Goal: Task Accomplishment & Management: Complete application form

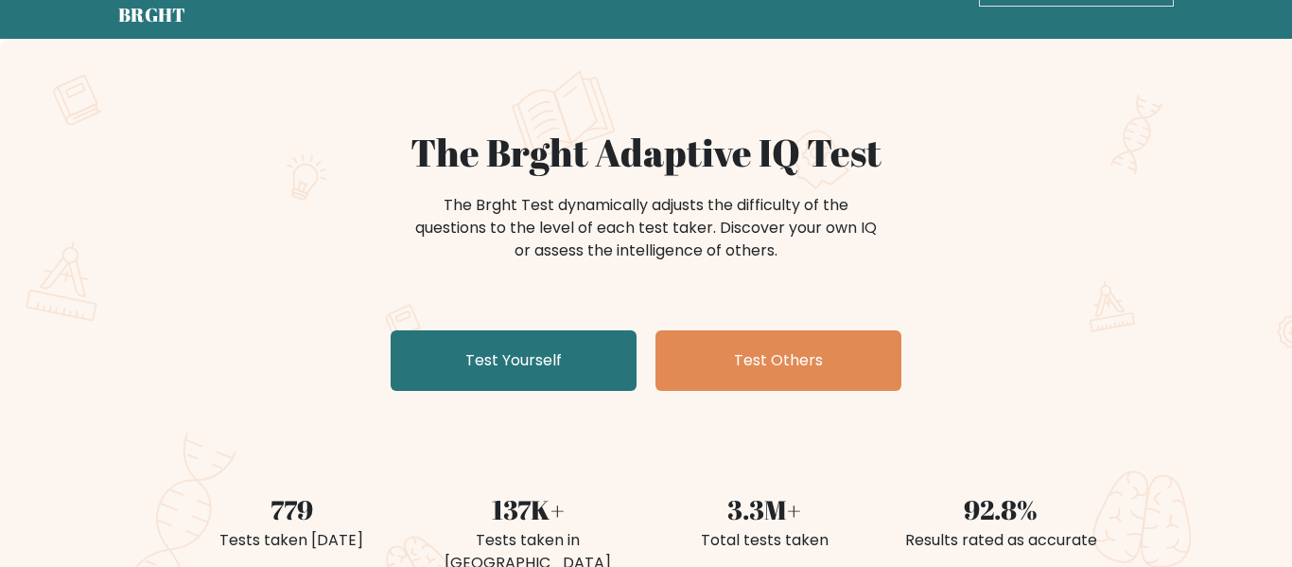
scroll to position [65, 0]
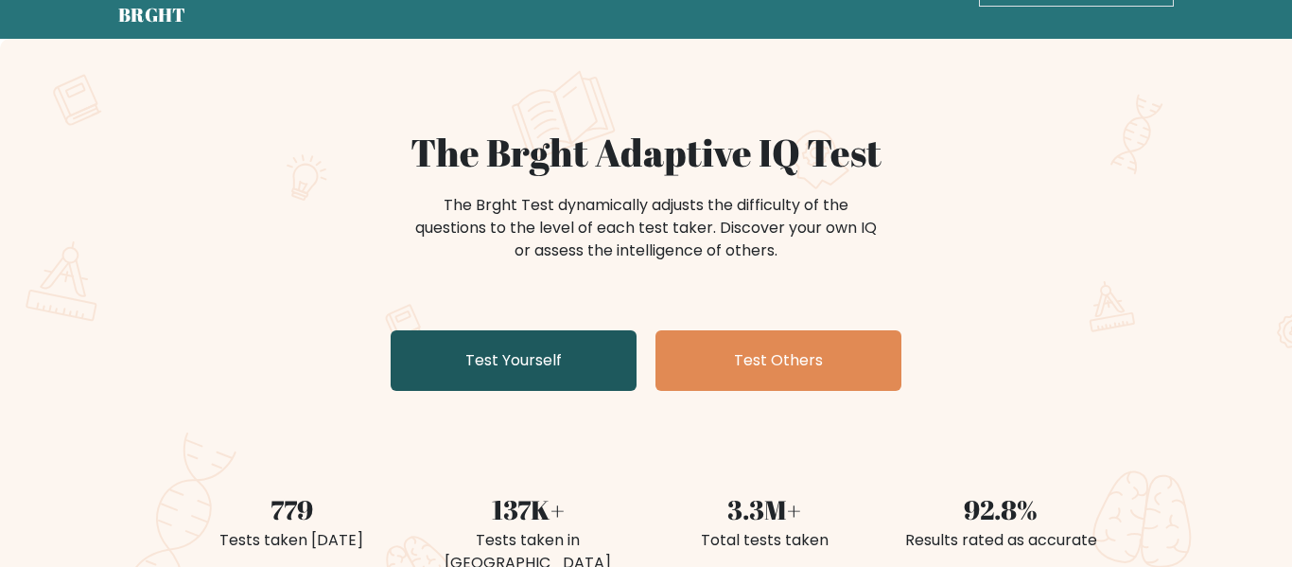
click at [552, 341] on link "Test Yourself" at bounding box center [514, 360] width 246 height 61
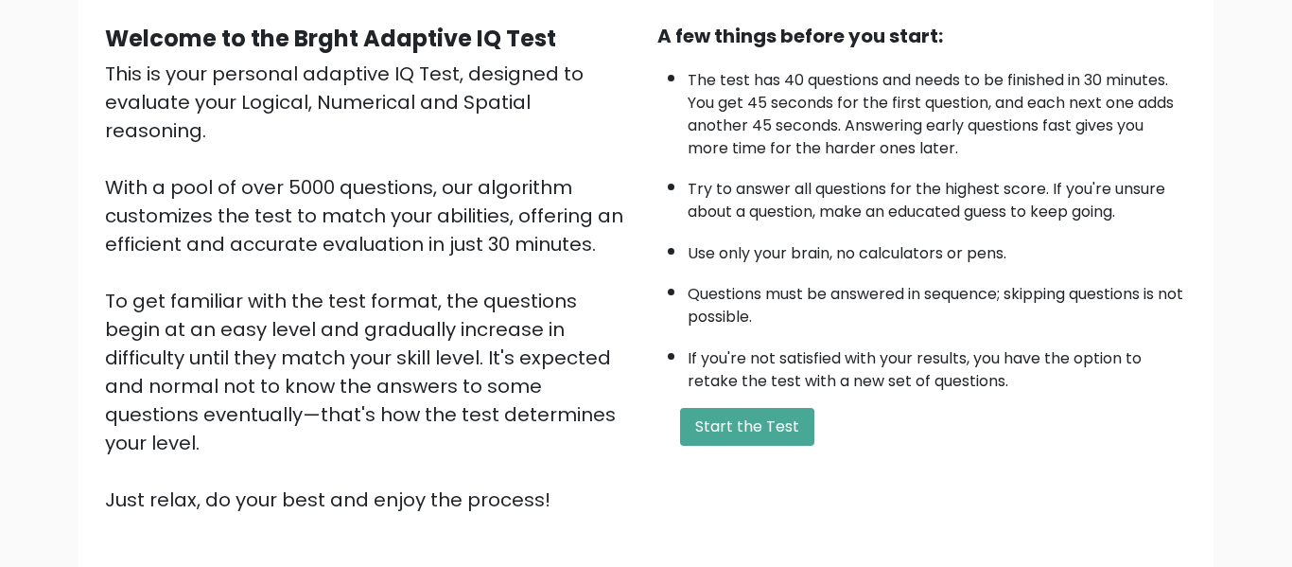
scroll to position [184, 0]
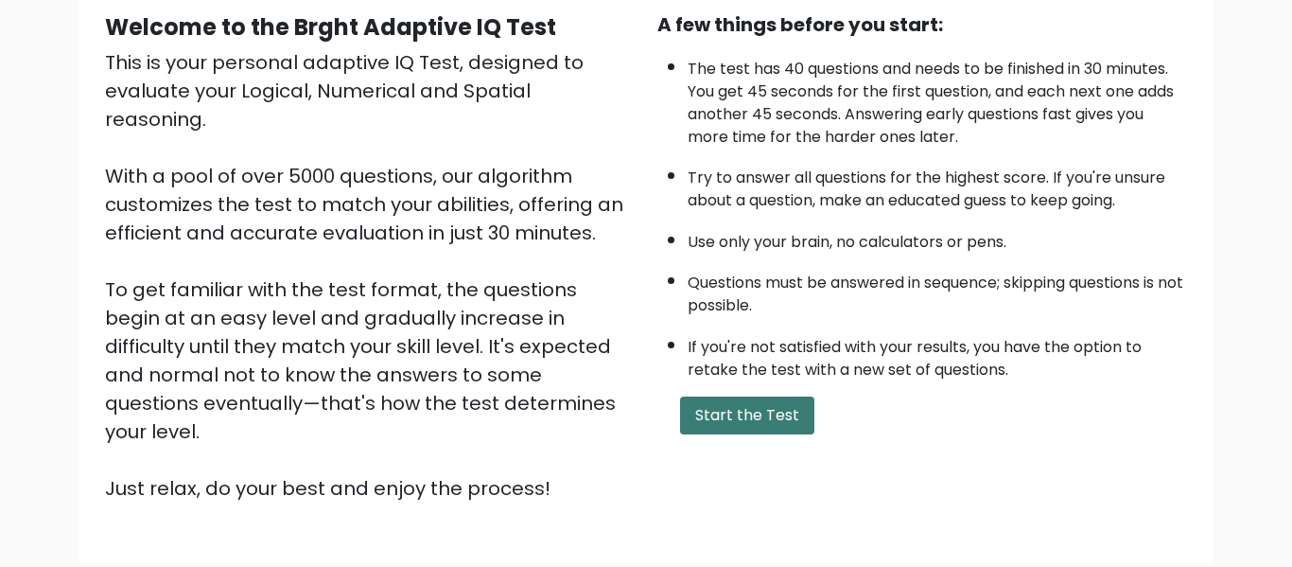
click at [726, 413] on button "Start the Test" at bounding box center [747, 415] width 134 height 38
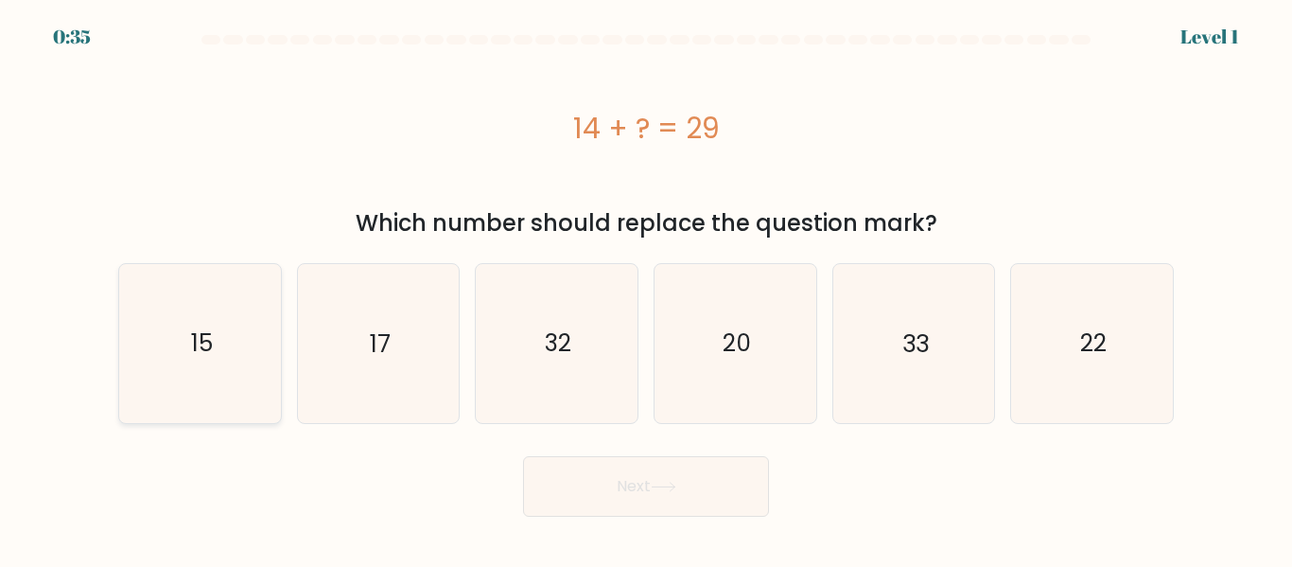
click at [254, 304] on icon "15" at bounding box center [200, 343] width 158 height 158
click at [646, 288] on input "a. 15" at bounding box center [646, 286] width 1 height 5
radio input "true"
click at [547, 470] on button "Next" at bounding box center [646, 486] width 246 height 61
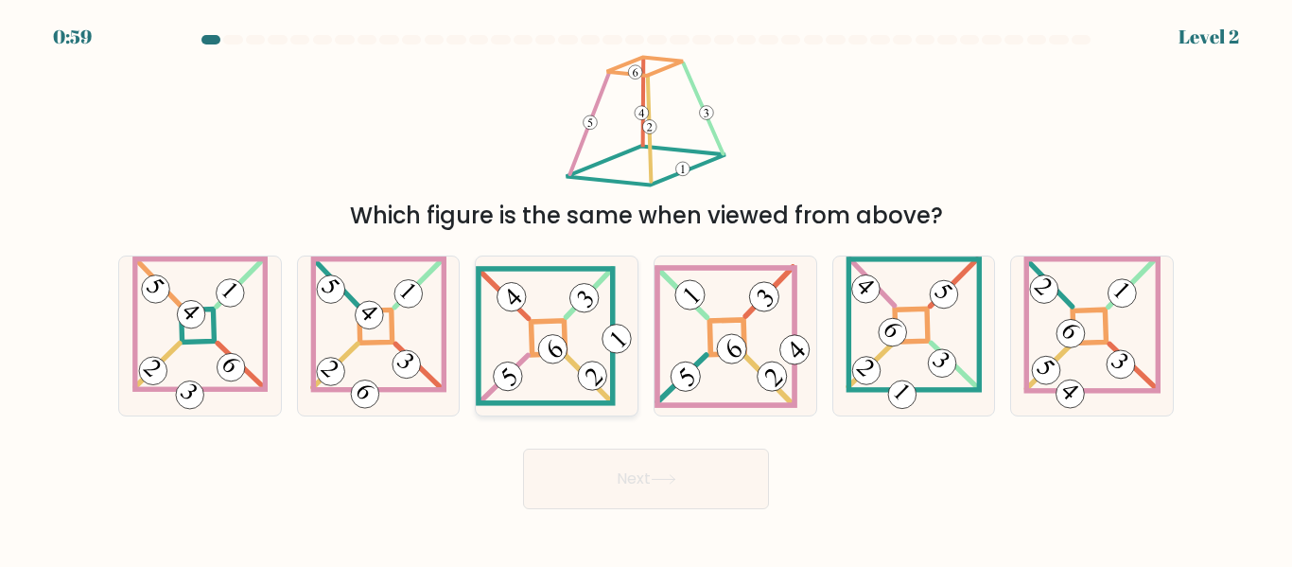
click at [524, 372] on icon at bounding box center [557, 335] width 162 height 139
click at [646, 288] on input "c." at bounding box center [646, 286] width 1 height 5
radio input "true"
click at [586, 497] on button "Next" at bounding box center [646, 478] width 246 height 61
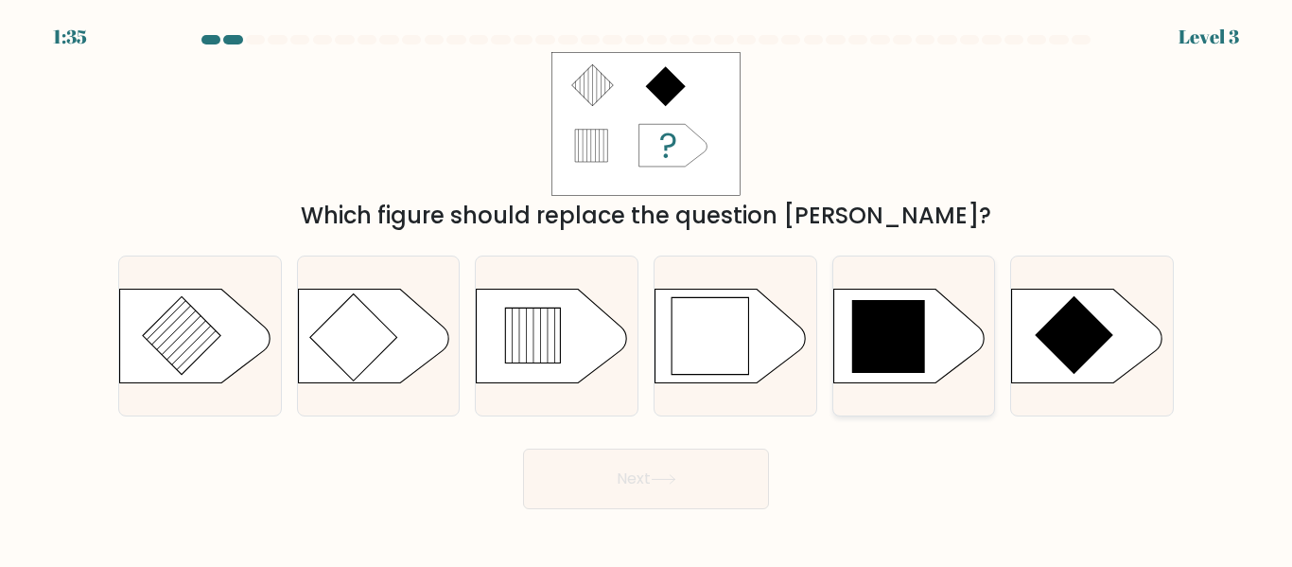
click at [872, 329] on icon at bounding box center [889, 337] width 74 height 74
click at [647, 288] on input "e." at bounding box center [646, 286] width 1 height 5
radio input "true"
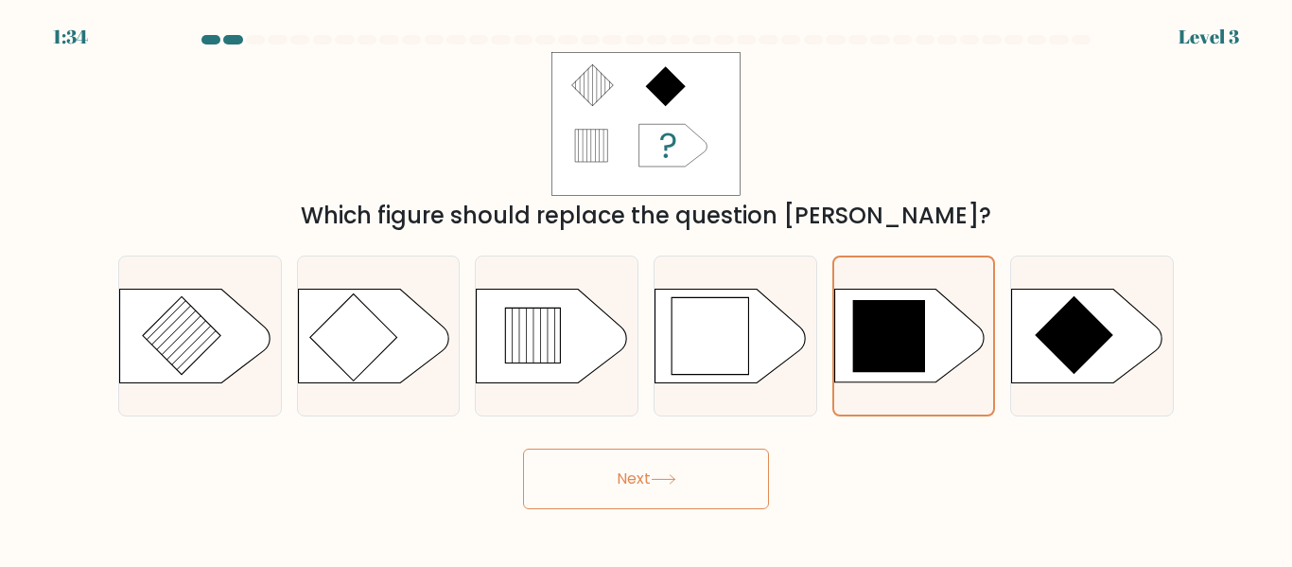
click at [605, 472] on button "Next" at bounding box center [646, 478] width 246 height 61
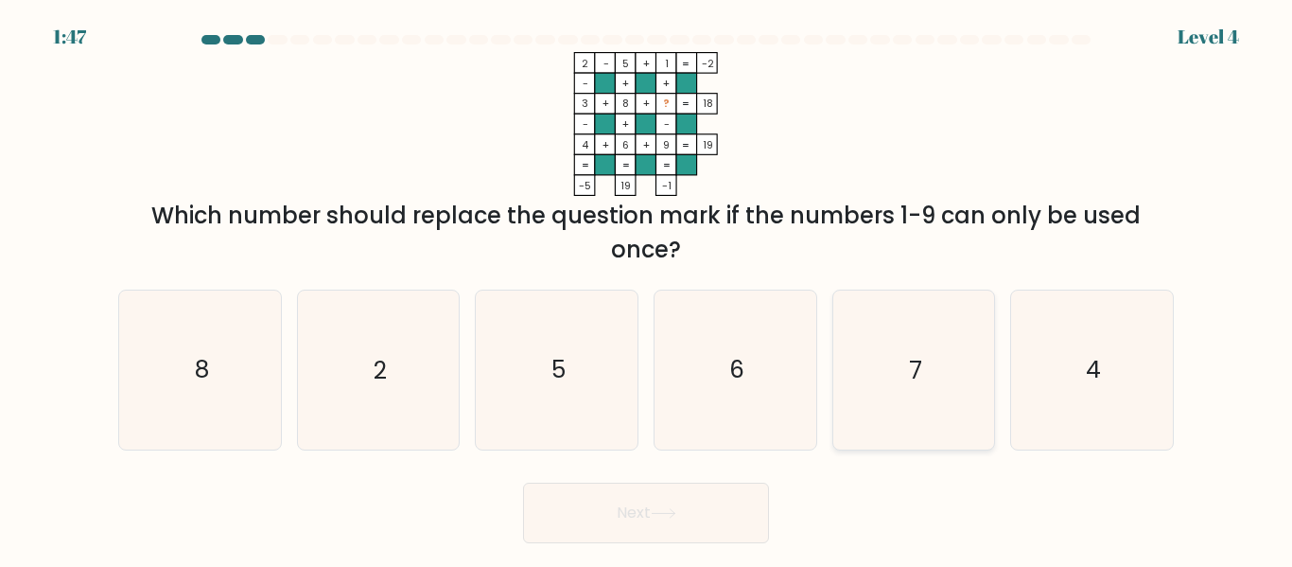
click at [907, 299] on icon "7" at bounding box center [913, 369] width 158 height 158
click at [647, 288] on input "e. 7" at bounding box center [646, 286] width 1 height 5
radio input "true"
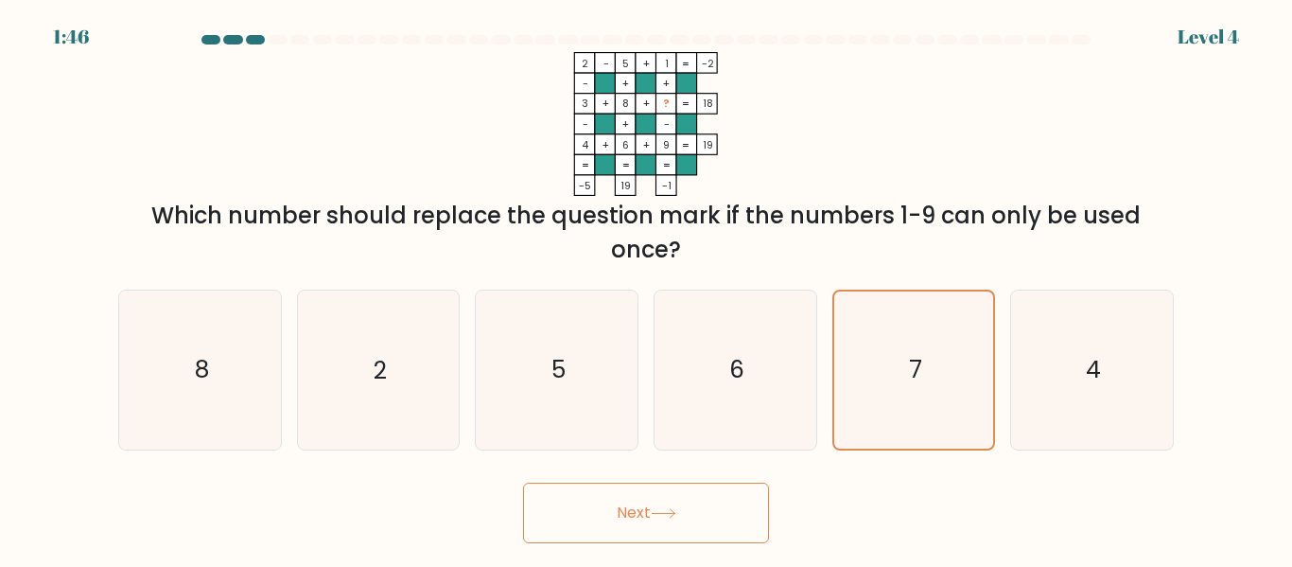
click at [674, 513] on icon at bounding box center [663, 513] width 23 height 9
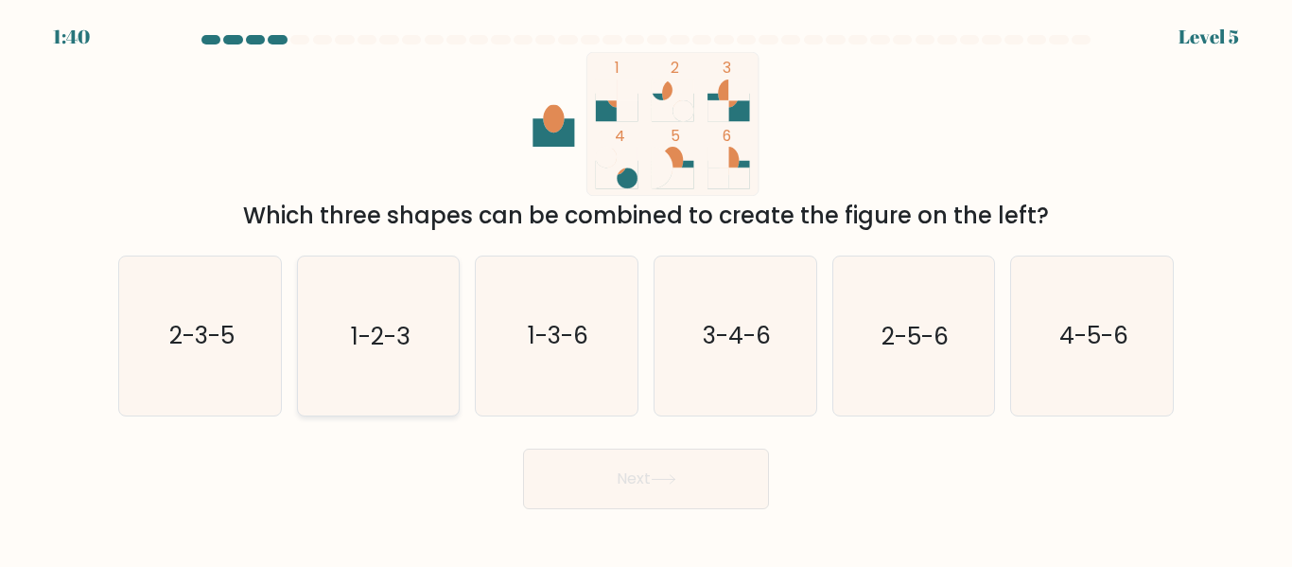
click at [386, 312] on icon "1-2-3" at bounding box center [378, 335] width 158 height 158
click at [646, 288] on input "b. 1-2-3" at bounding box center [646, 286] width 1 height 5
radio input "true"
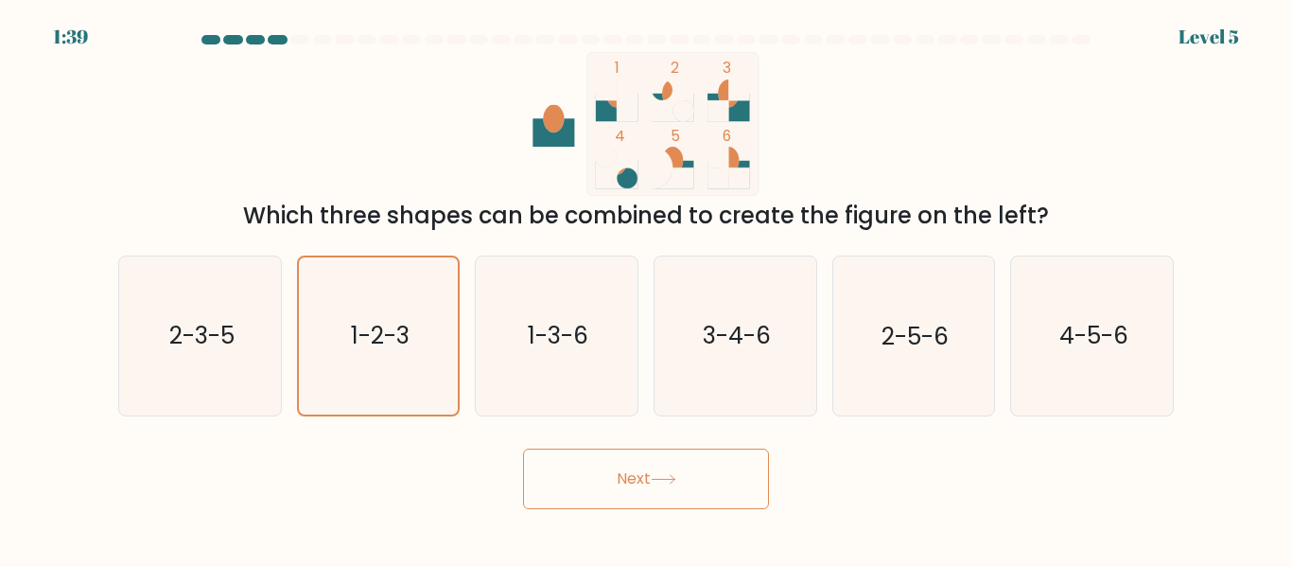
click at [558, 462] on button "Next" at bounding box center [646, 478] width 246 height 61
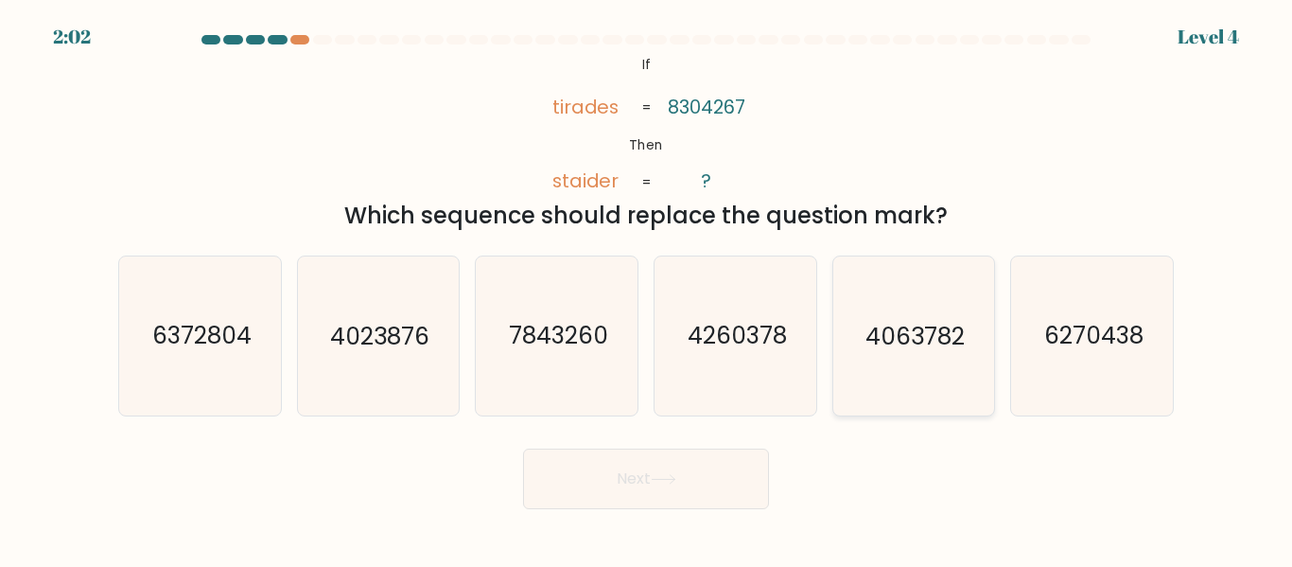
click at [933, 370] on icon "4063782" at bounding box center [913, 335] width 158 height 158
click at [647, 288] on input "e. 4063782" at bounding box center [646, 286] width 1 height 5
radio input "true"
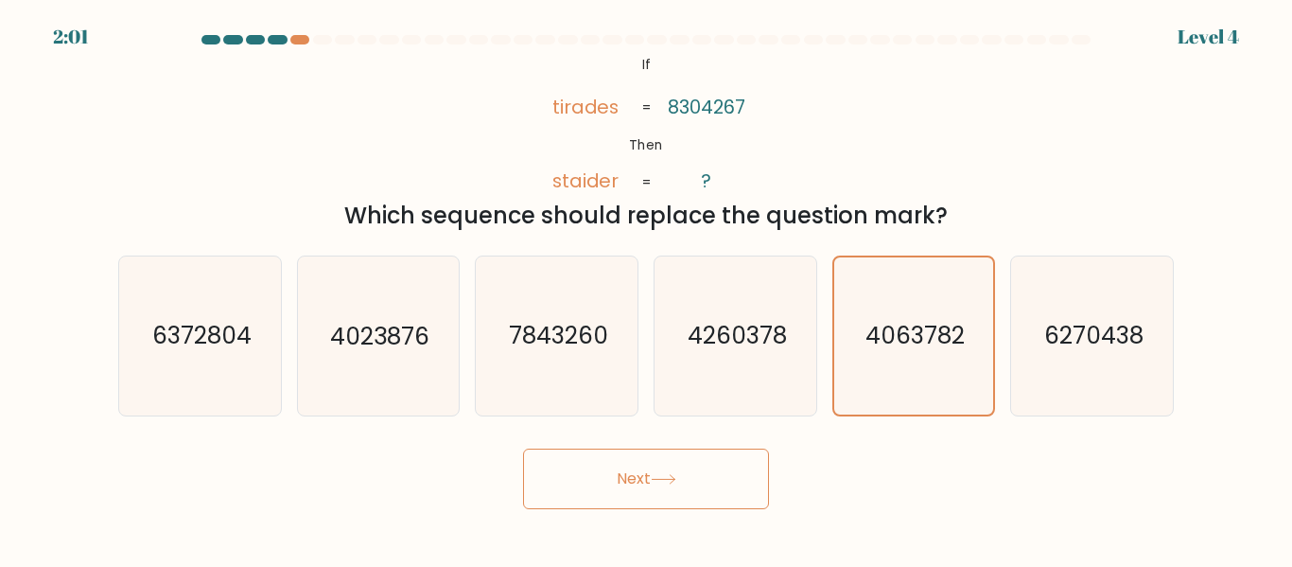
click at [687, 480] on button "Next" at bounding box center [646, 478] width 246 height 61
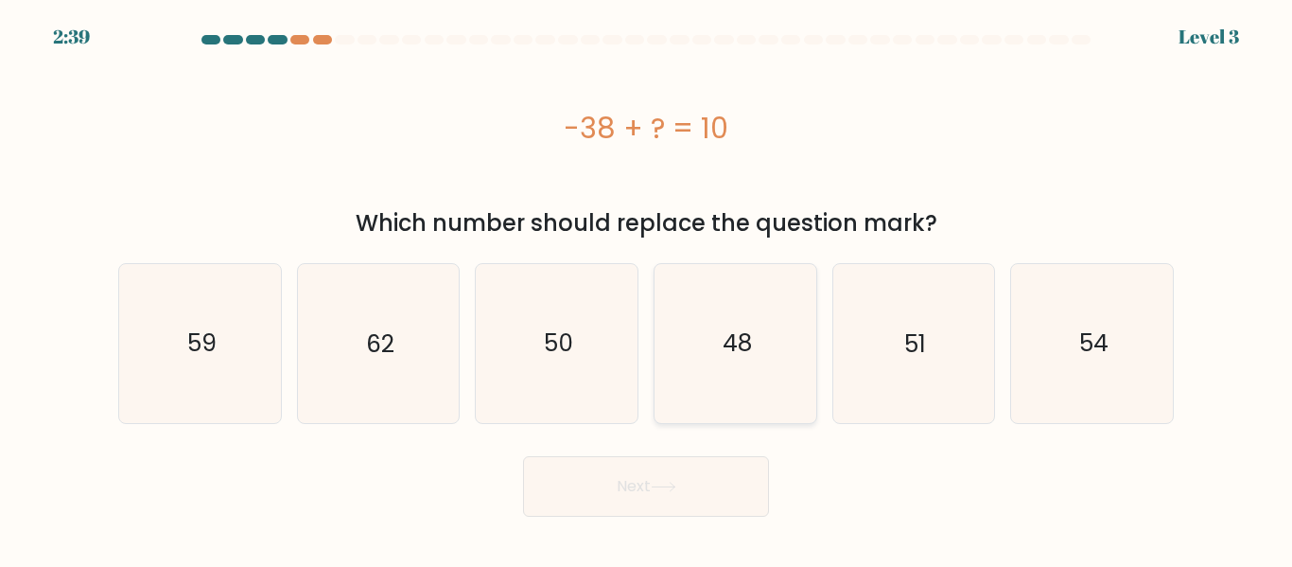
click at [758, 340] on icon "48" at bounding box center [735, 343] width 158 height 158
click at [647, 288] on input "d. 48" at bounding box center [646, 286] width 1 height 5
radio input "true"
click at [693, 480] on button "Next" at bounding box center [646, 486] width 246 height 61
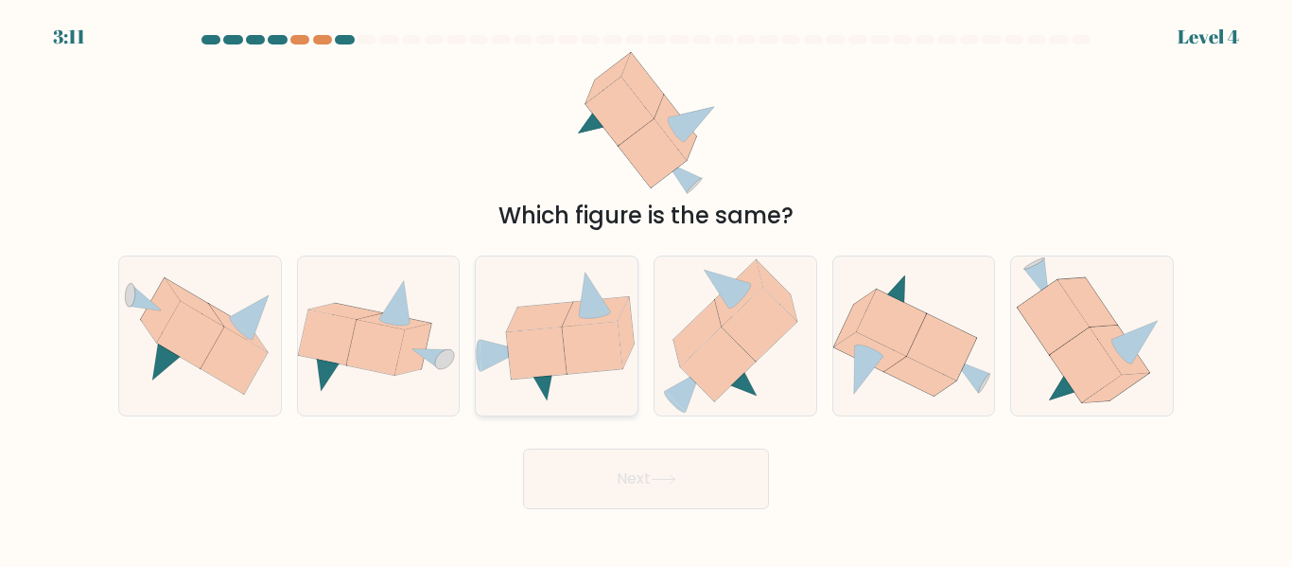
click at [576, 391] on icon at bounding box center [557, 336] width 162 height 132
click at [646, 288] on input "c." at bounding box center [646, 286] width 1 height 5
radio input "true"
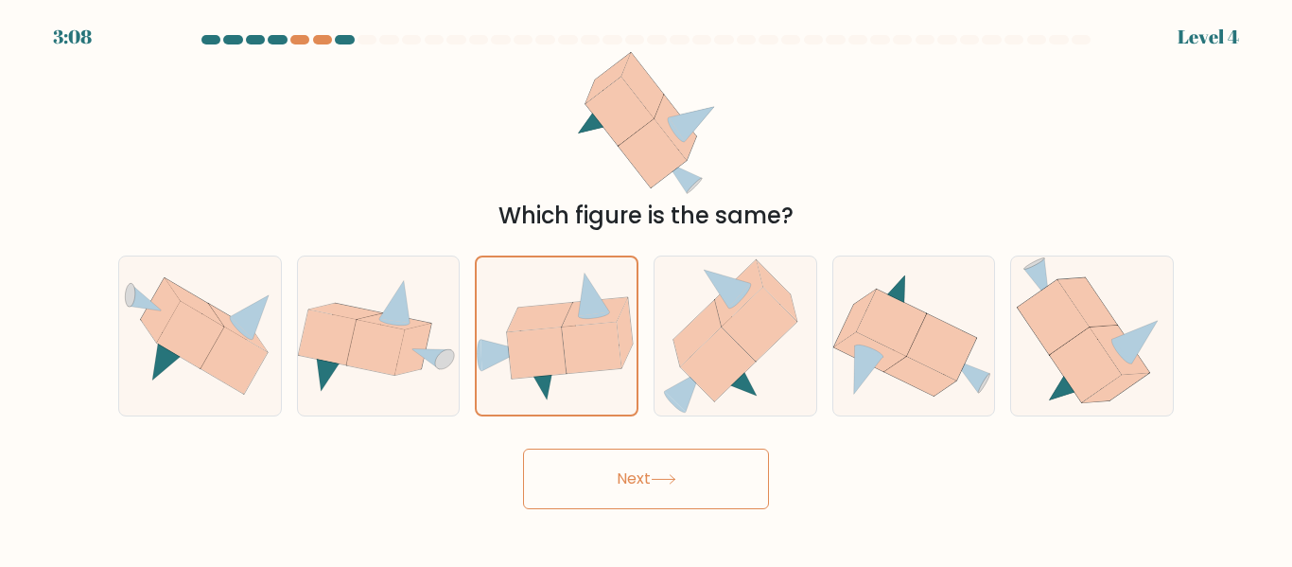
click at [634, 490] on button "Next" at bounding box center [646, 478] width 246 height 61
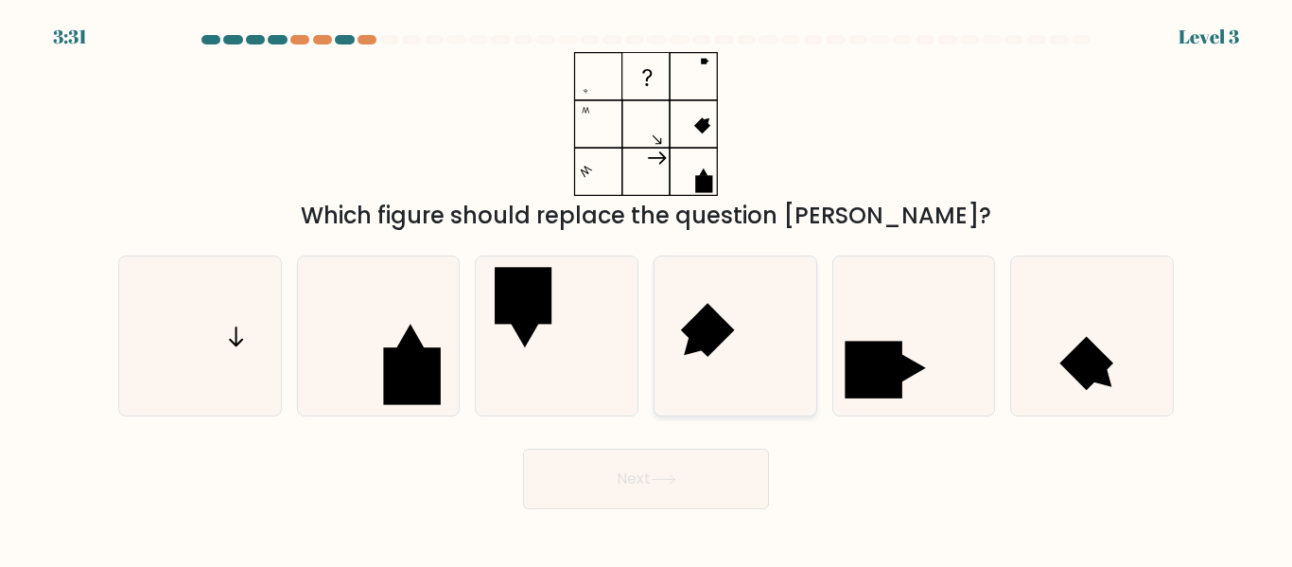
click at [687, 355] on icon at bounding box center [735, 335] width 158 height 158
click at [647, 288] on input "d." at bounding box center [646, 286] width 1 height 5
radio input "true"
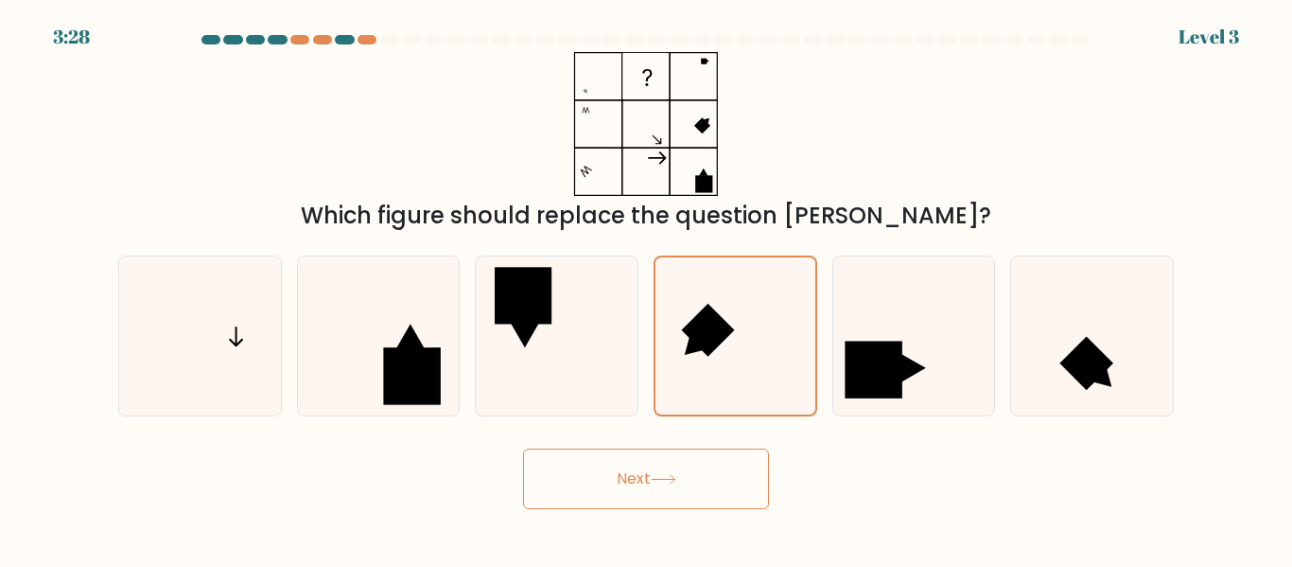
click at [646, 478] on button "Next" at bounding box center [646, 478] width 246 height 61
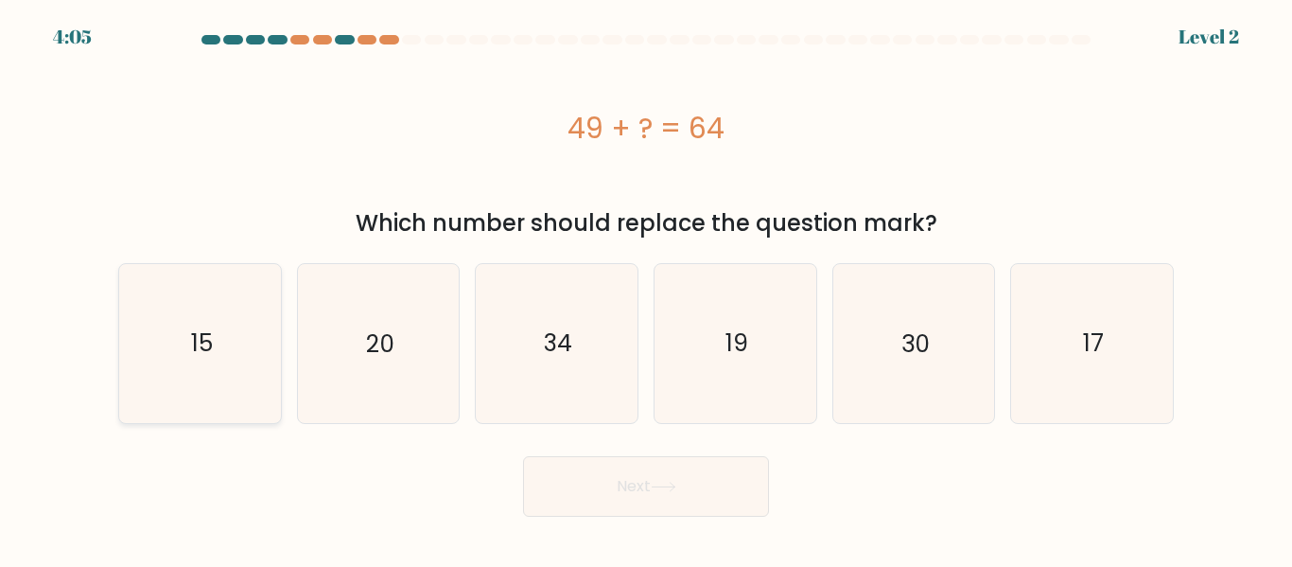
click at [253, 311] on icon "15" at bounding box center [200, 343] width 158 height 158
click at [646, 288] on input "a. 15" at bounding box center [646, 286] width 1 height 5
radio input "true"
click at [588, 468] on button "Next" at bounding box center [646, 486] width 246 height 61
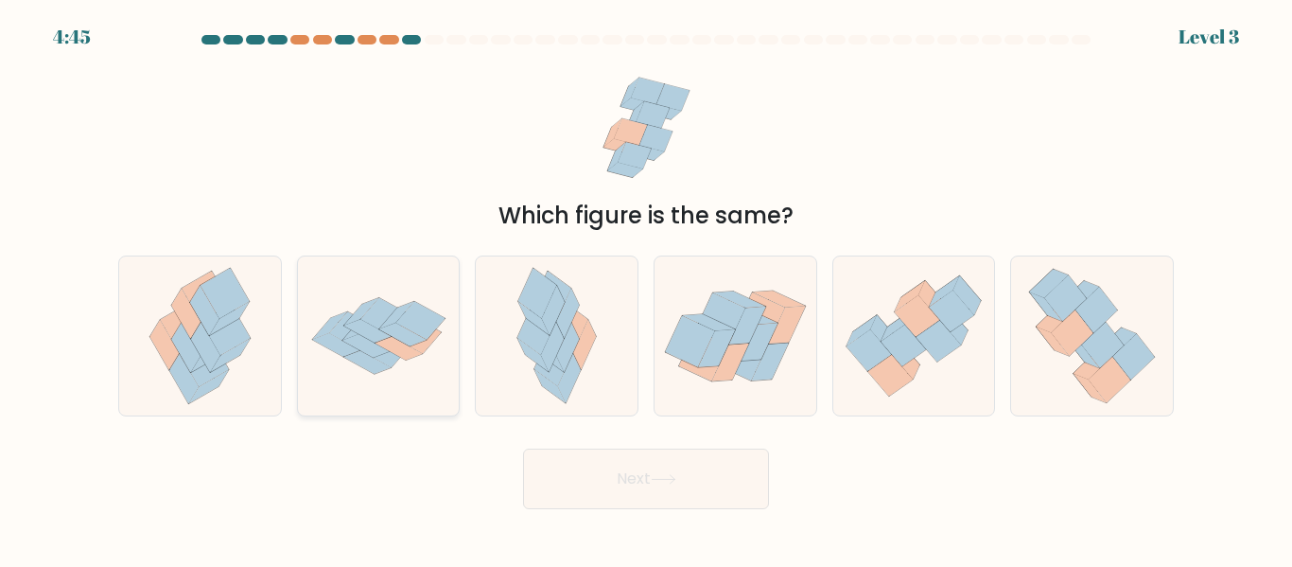
click at [423, 346] on icon at bounding box center [417, 334] width 49 height 39
click at [646, 288] on input "b." at bounding box center [646, 286] width 1 height 5
radio input "true"
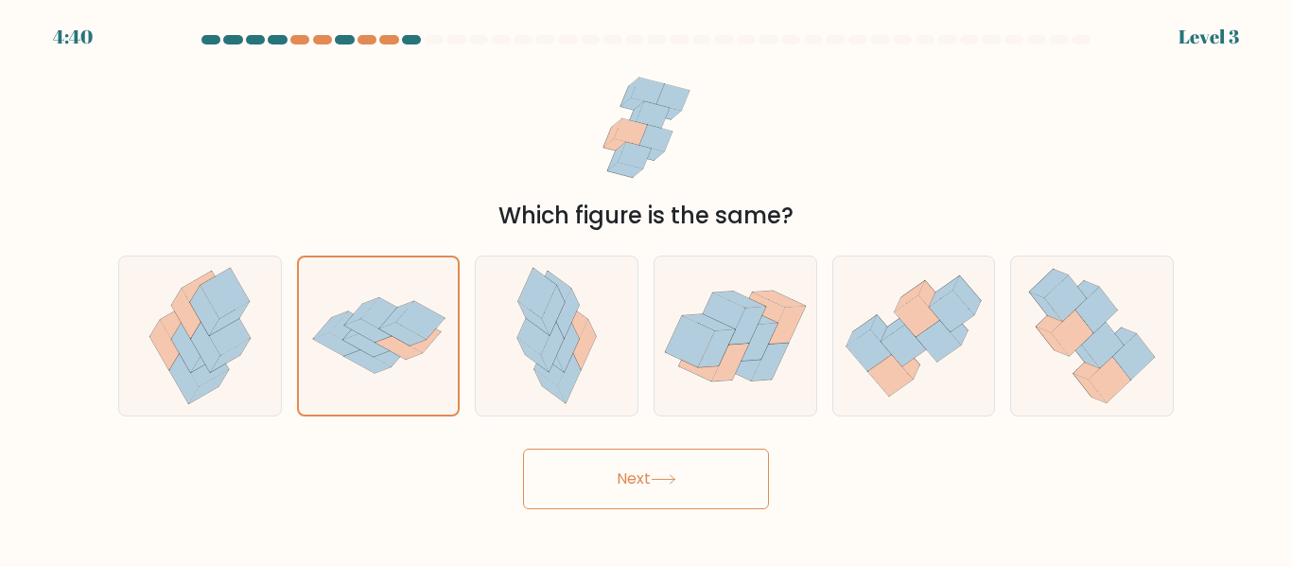
click at [633, 492] on button "Next" at bounding box center [646, 478] width 246 height 61
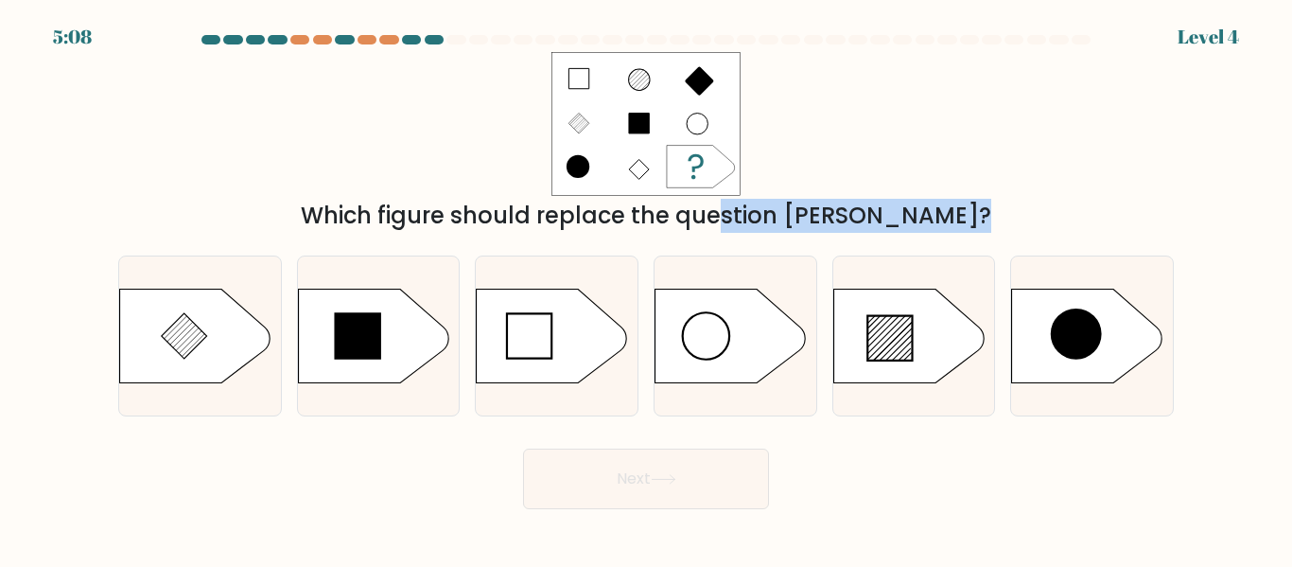
drag, startPoint x: 863, startPoint y: 328, endPoint x: 613, endPoint y: 196, distance: 282.6
click at [613, 196] on form "a." at bounding box center [646, 272] width 1292 height 474
click at [225, 312] on icon at bounding box center [195, 335] width 151 height 95
click at [646, 288] on input "a." at bounding box center [646, 286] width 1 height 5
radio input "true"
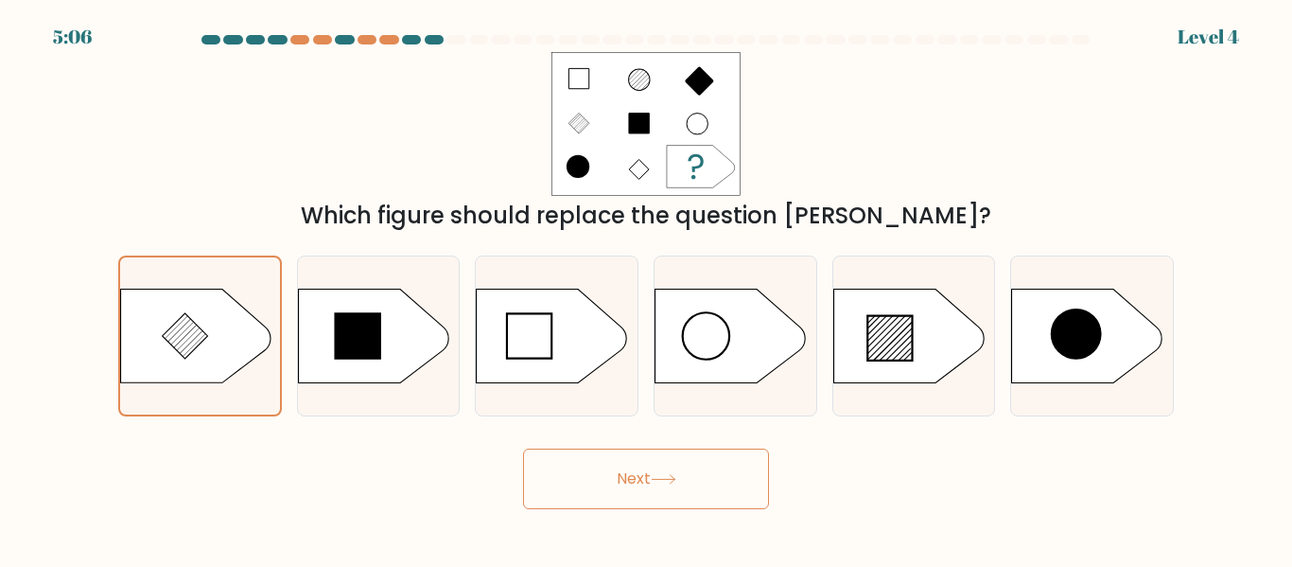
click at [583, 464] on button "Next" at bounding box center [646, 478] width 246 height 61
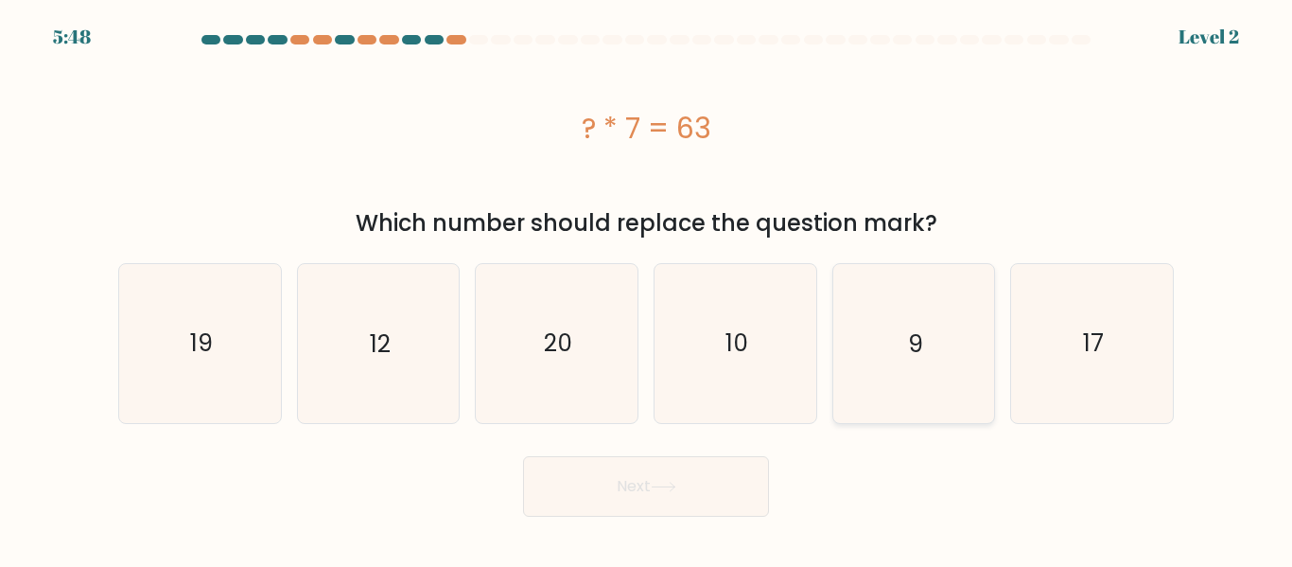
click at [896, 319] on icon "9" at bounding box center [913, 343] width 158 height 158
click at [647, 288] on input "e. 9" at bounding box center [646, 286] width 1 height 5
radio input "true"
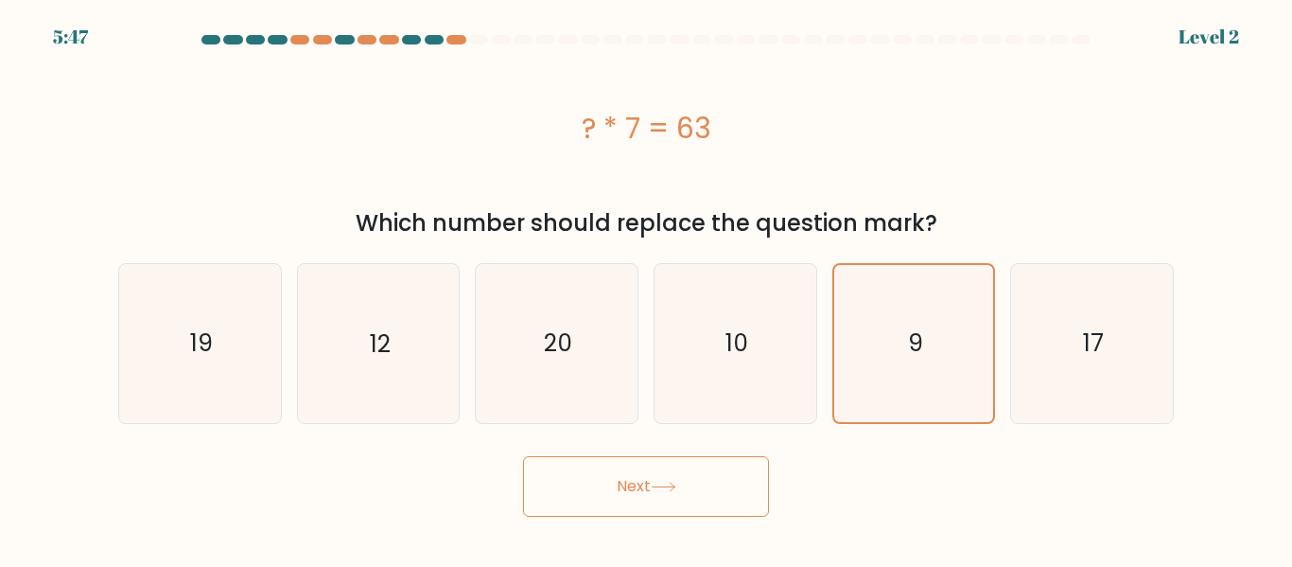
click at [705, 487] on button "Next" at bounding box center [646, 486] width 246 height 61
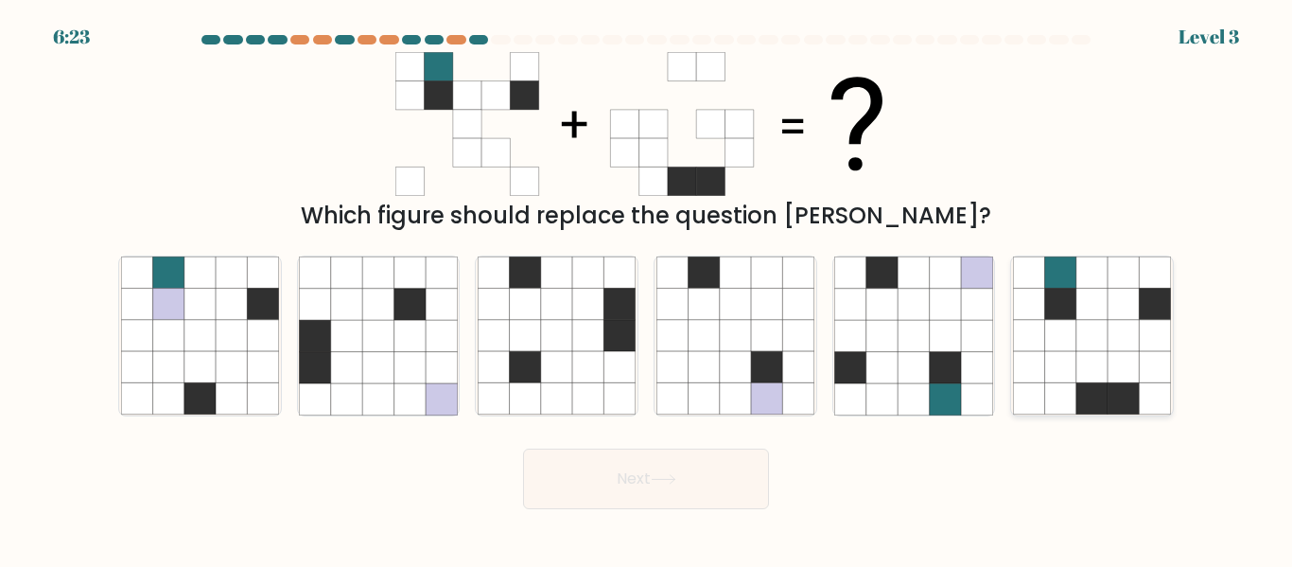
click at [1077, 331] on icon at bounding box center [1091, 335] width 31 height 31
click at [647, 288] on input "f." at bounding box center [646, 286] width 1 height 5
radio input "true"
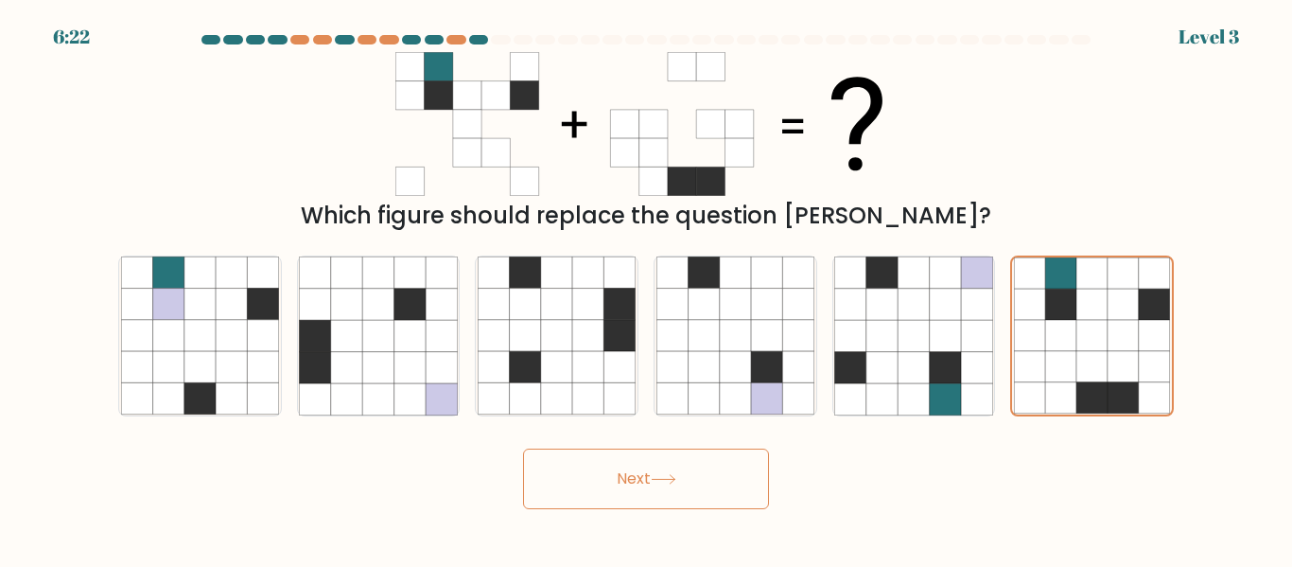
click at [619, 490] on button "Next" at bounding box center [646, 478] width 246 height 61
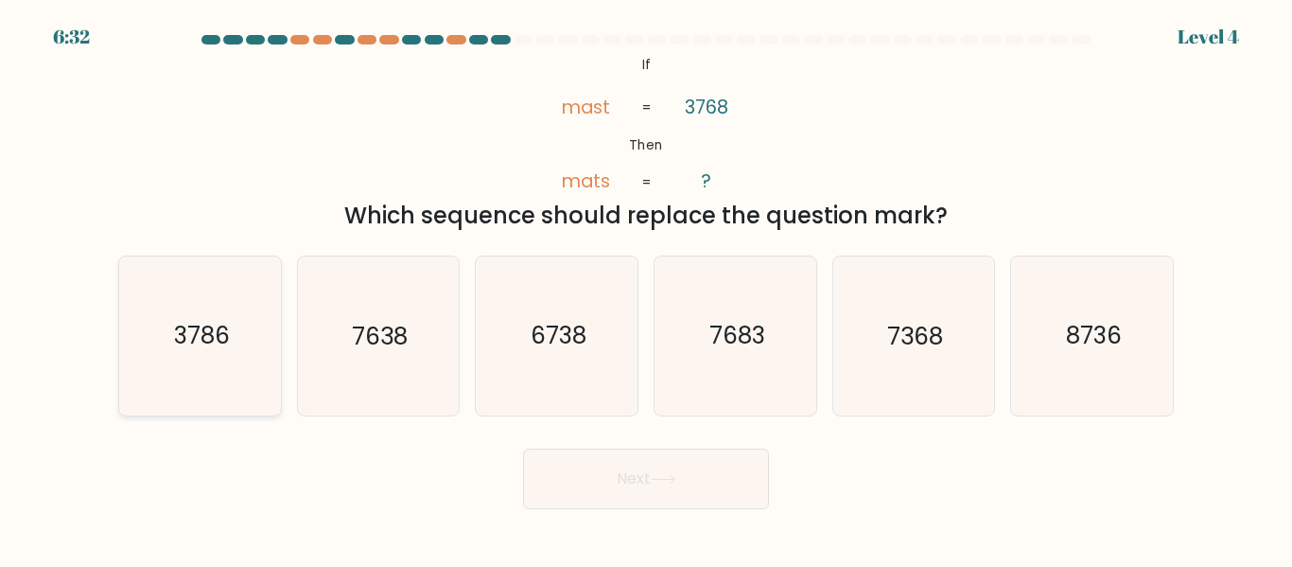
click at [226, 322] on text "3786" at bounding box center [201, 336] width 56 height 33
click at [646, 288] on input "a. 3786" at bounding box center [646, 286] width 1 height 5
radio input "true"
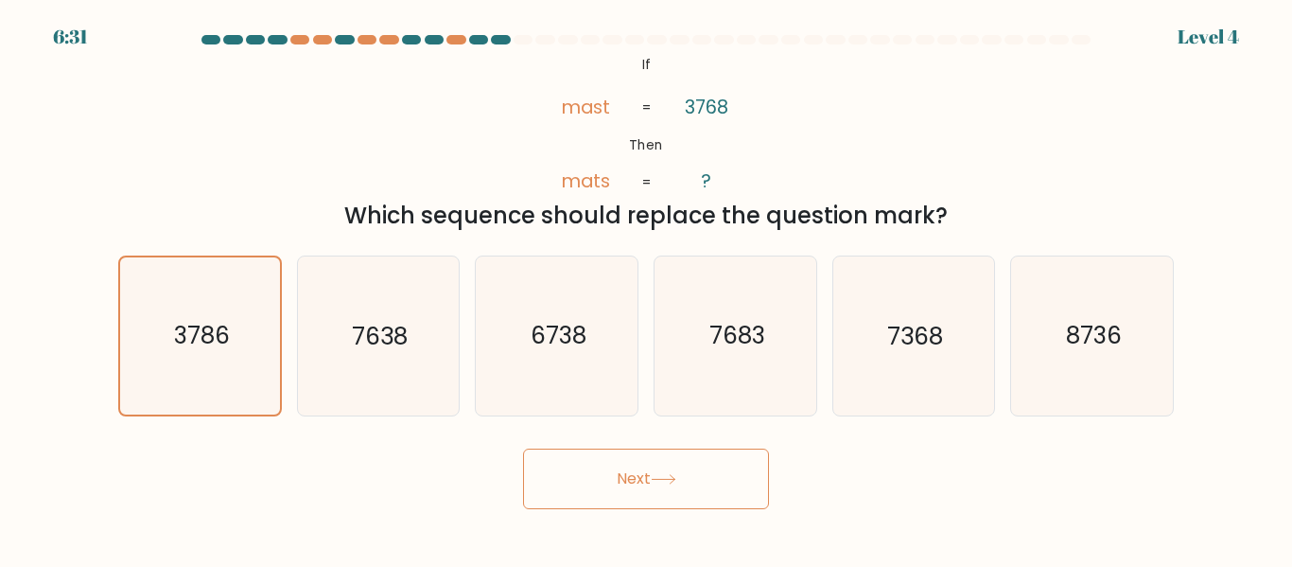
click at [634, 462] on button "Next" at bounding box center [646, 478] width 246 height 61
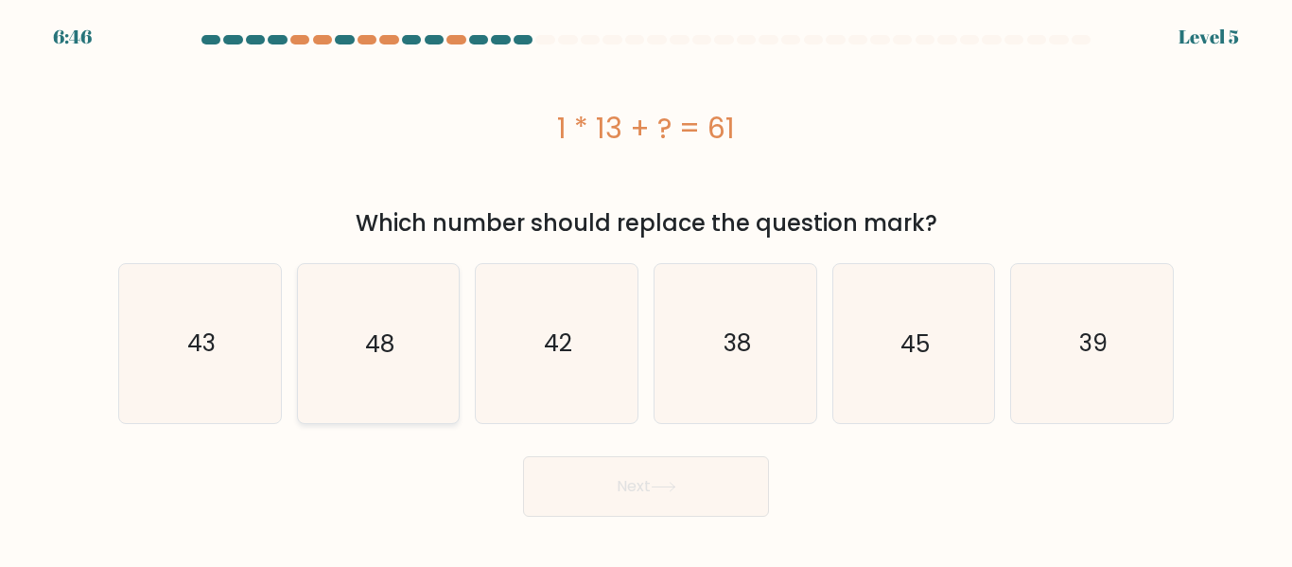
click at [383, 307] on icon "48" at bounding box center [378, 343] width 158 height 158
click at [646, 288] on input "b. 48" at bounding box center [646, 286] width 1 height 5
radio input "true"
click at [553, 480] on button "Next" at bounding box center [646, 486] width 246 height 61
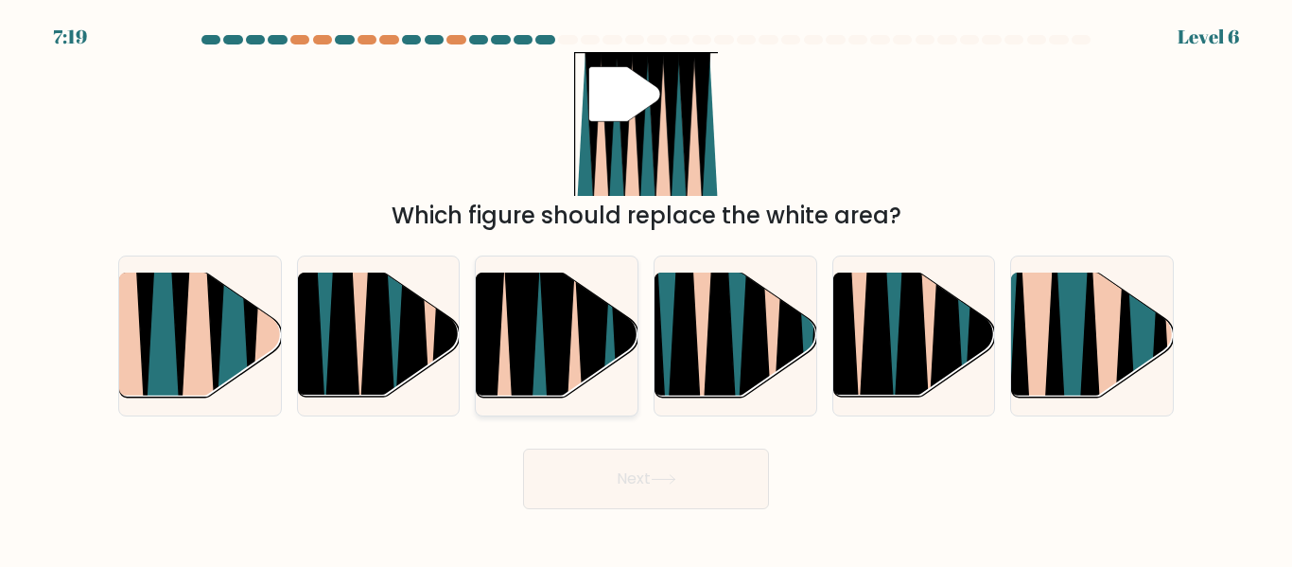
click at [538, 346] on icon at bounding box center [538, 404] width 35 height 323
click at [646, 288] on input "c." at bounding box center [646, 286] width 1 height 5
radio input "true"
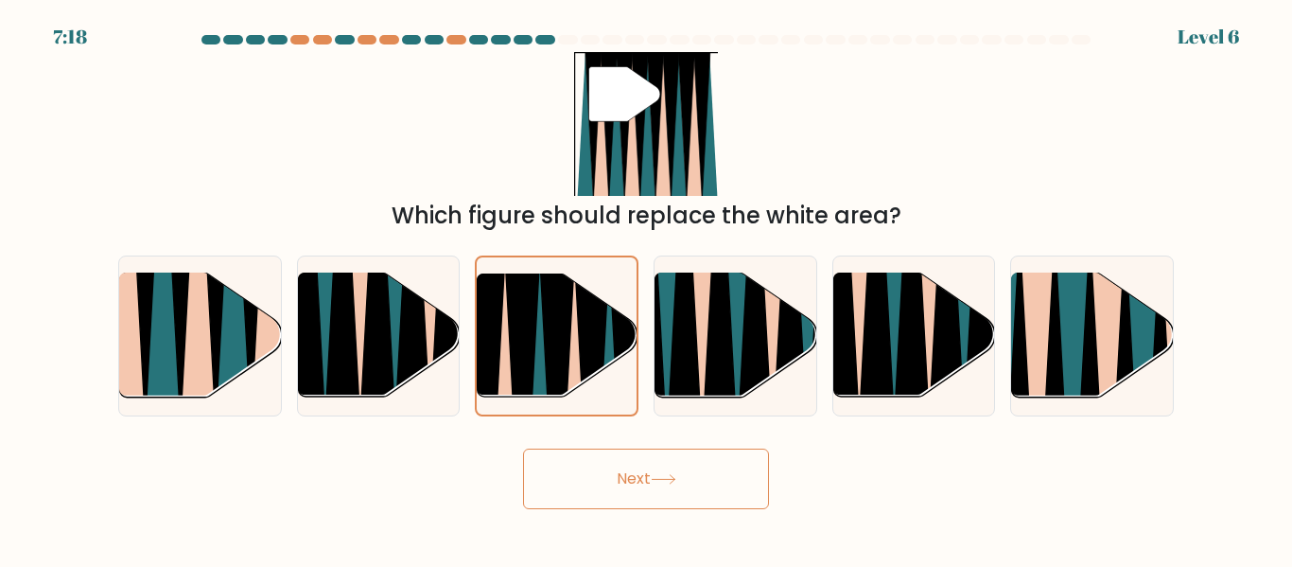
click at [670, 471] on button "Next" at bounding box center [646, 478] width 246 height 61
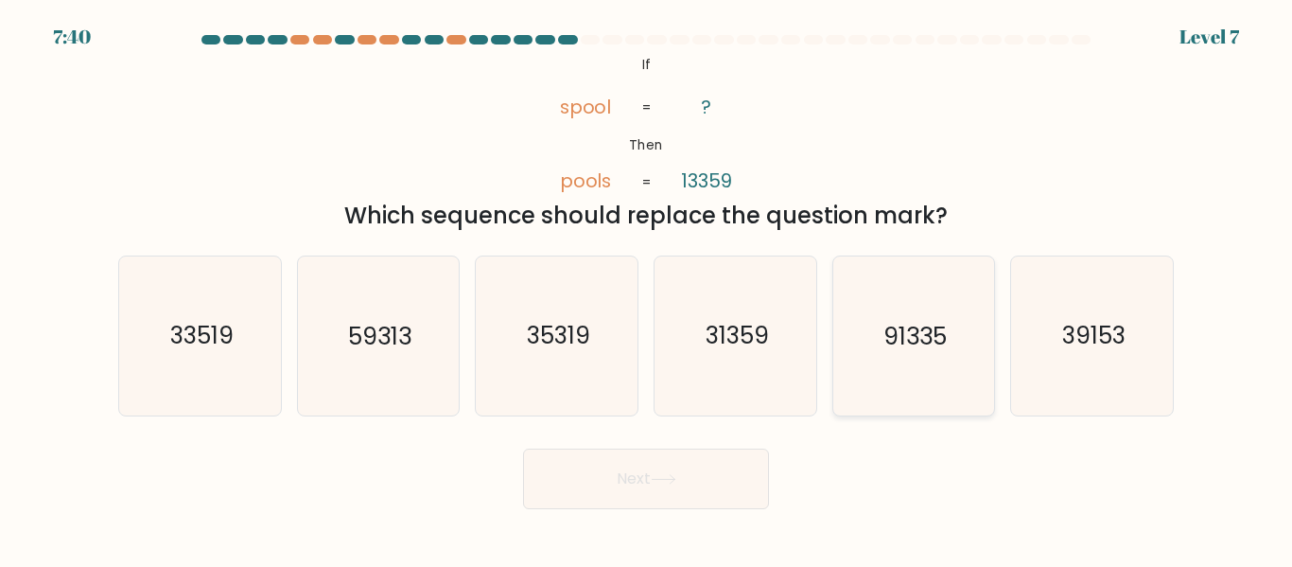
click at [913, 362] on icon "91335" at bounding box center [913, 335] width 158 height 158
click at [647, 288] on input "e. 91335" at bounding box center [646, 286] width 1 height 5
radio input "true"
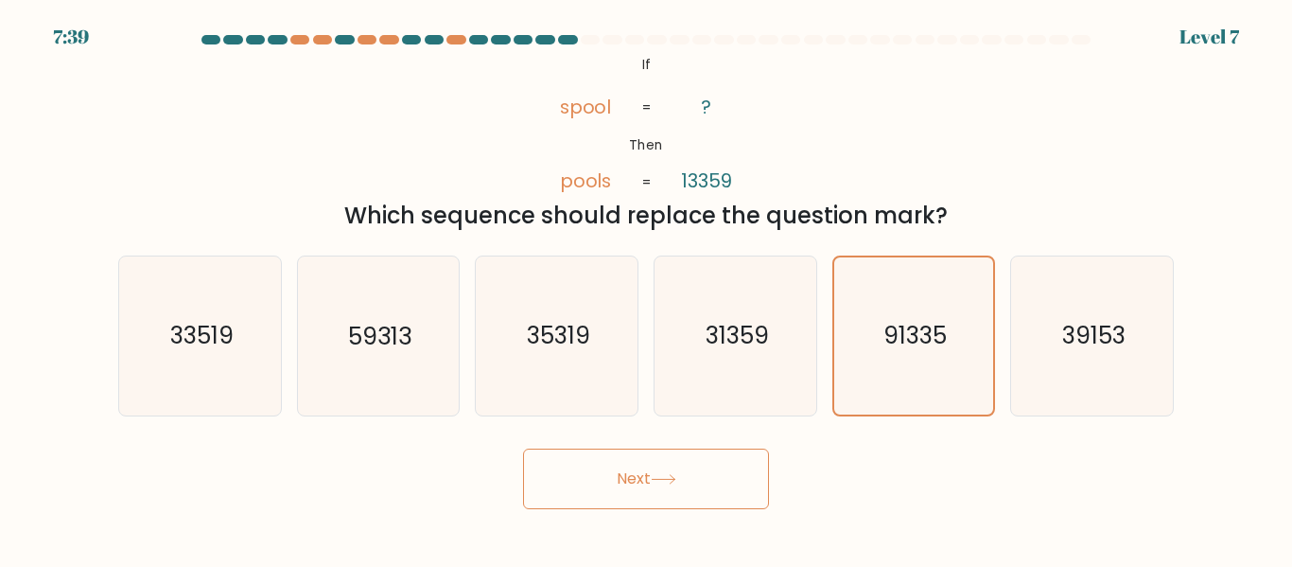
click at [663, 476] on icon at bounding box center [664, 479] width 26 height 10
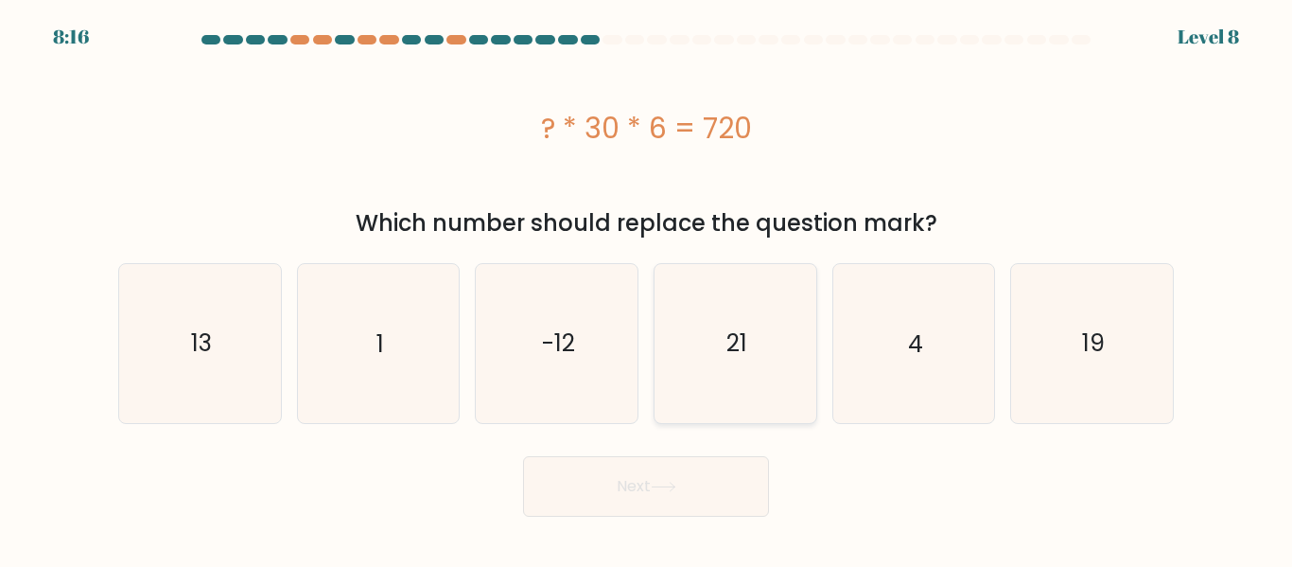
click at [723, 336] on icon "21" at bounding box center [735, 343] width 158 height 158
click at [647, 288] on input "d. 21" at bounding box center [646, 286] width 1 height 5
radio input "true"
click at [276, 380] on icon "13" at bounding box center [200, 343] width 158 height 158
click at [646, 288] on input "a. 13" at bounding box center [646, 286] width 1 height 5
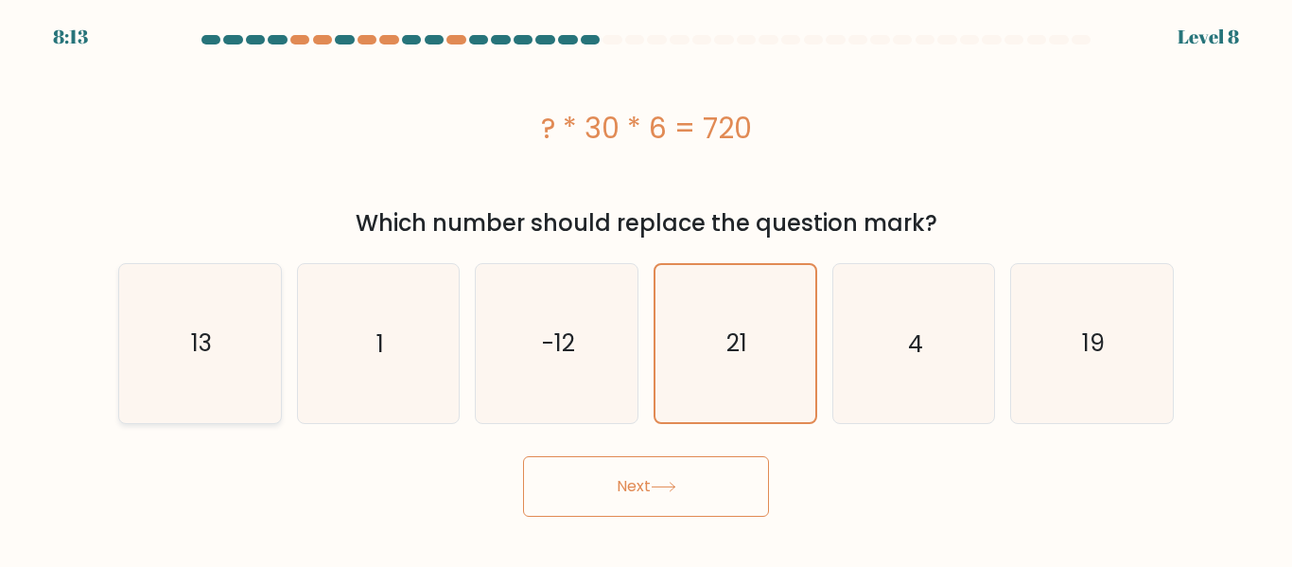
radio input "true"
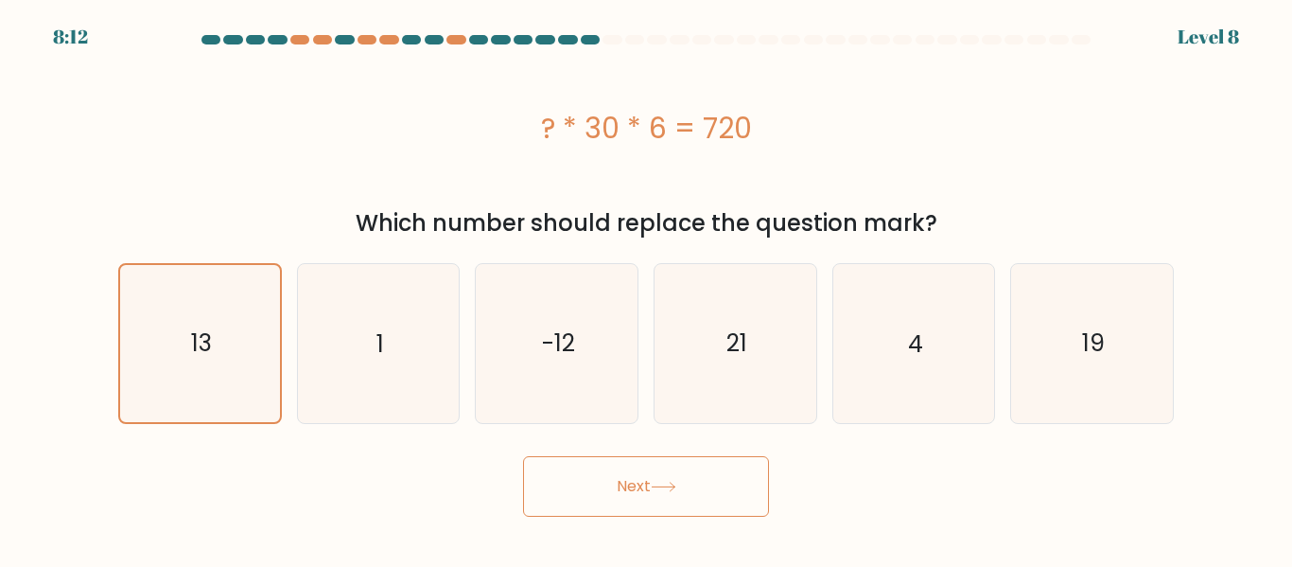
click at [591, 499] on button "Next" at bounding box center [646, 486] width 246 height 61
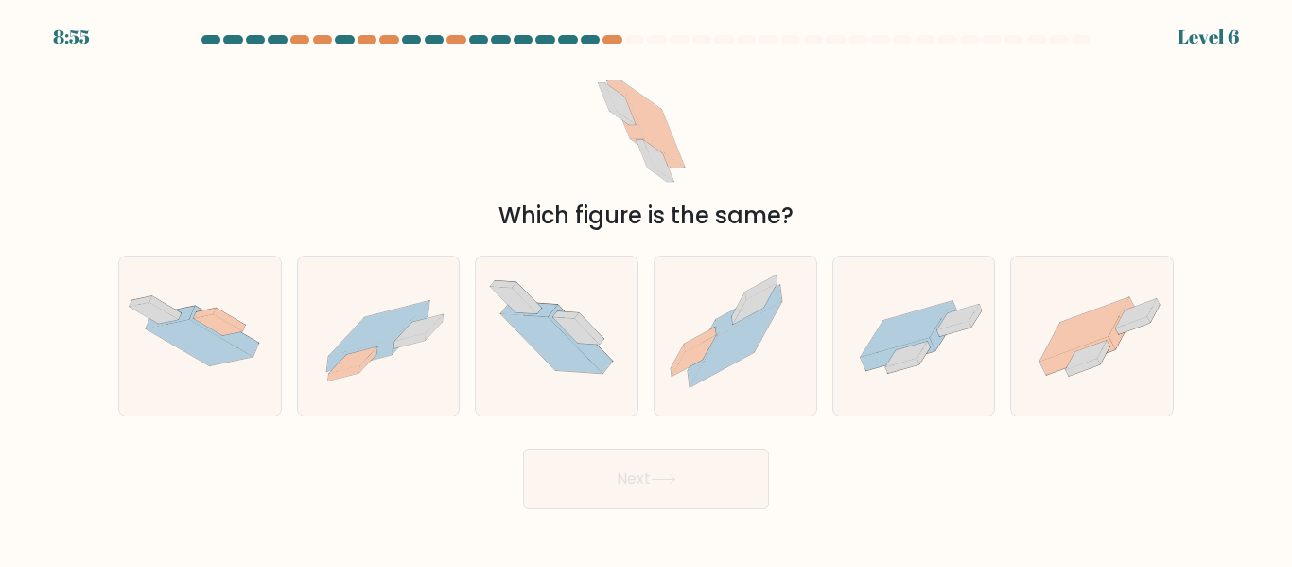
click at [590, 236] on form at bounding box center [646, 272] width 1292 height 474
click at [1041, 350] on icon at bounding box center [1092, 335] width 162 height 121
click at [647, 288] on input "f." at bounding box center [646, 286] width 1 height 5
radio input "true"
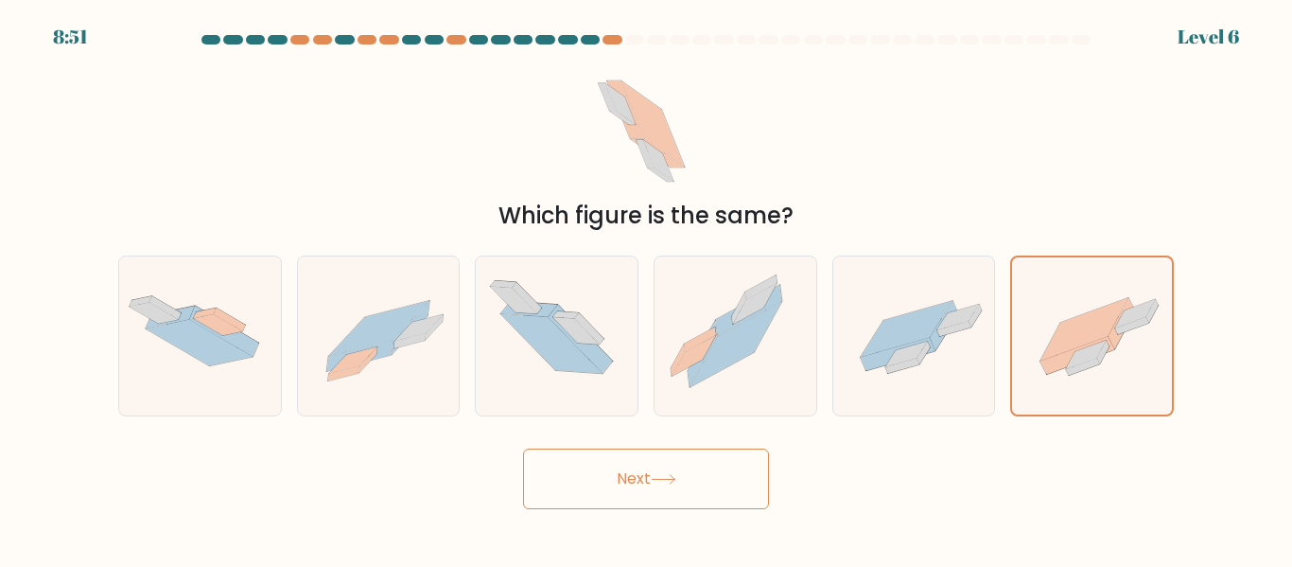
click at [725, 488] on button "Next" at bounding box center [646, 478] width 246 height 61
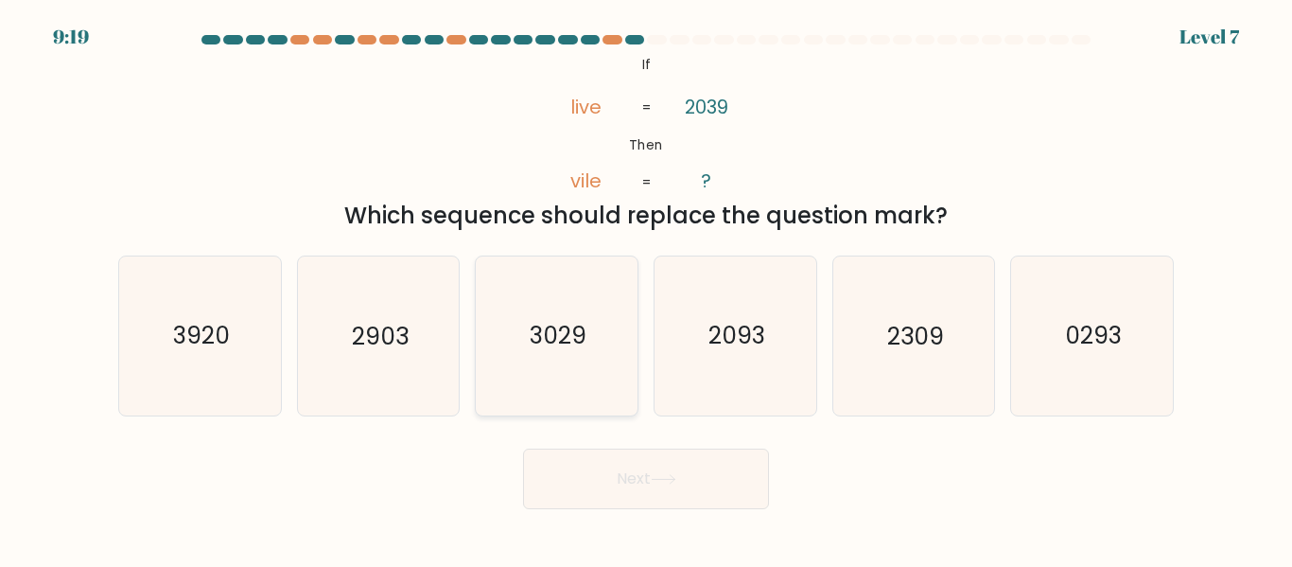
click at [542, 350] on text "3029" at bounding box center [558, 336] width 57 height 33
click at [646, 288] on input "c. 3029" at bounding box center [646, 286] width 1 height 5
radio input "true"
click at [648, 487] on button "Next" at bounding box center [646, 478] width 246 height 61
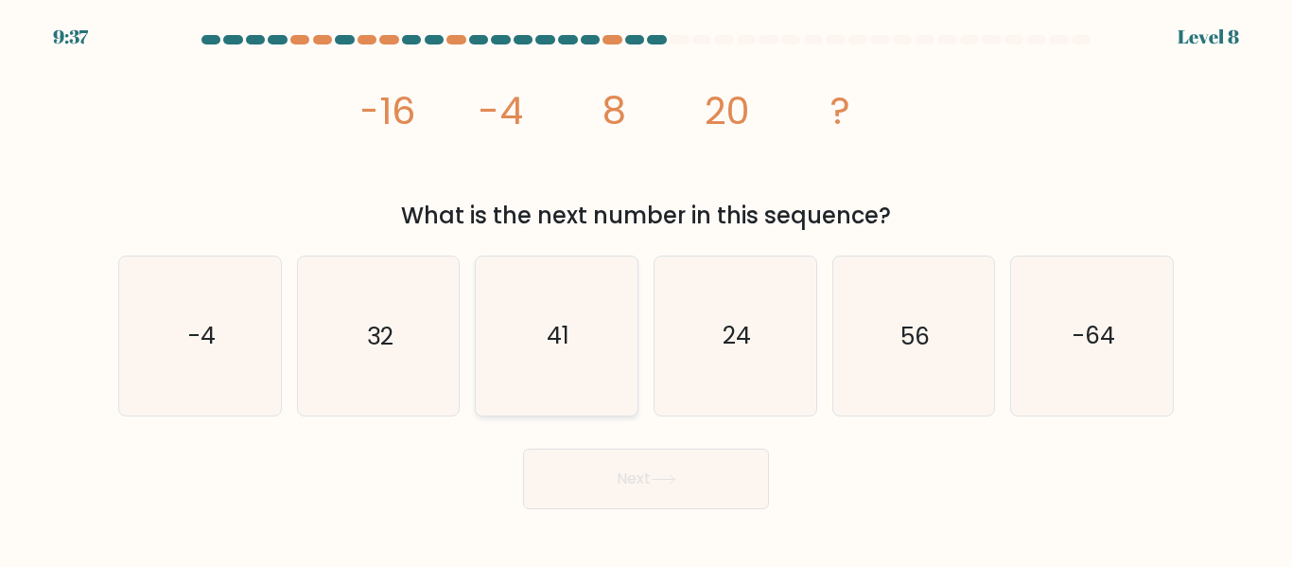
click at [528, 340] on icon "41" at bounding box center [557, 335] width 158 height 158
click at [646, 288] on input "c. 41" at bounding box center [646, 286] width 1 height 5
radio input "true"
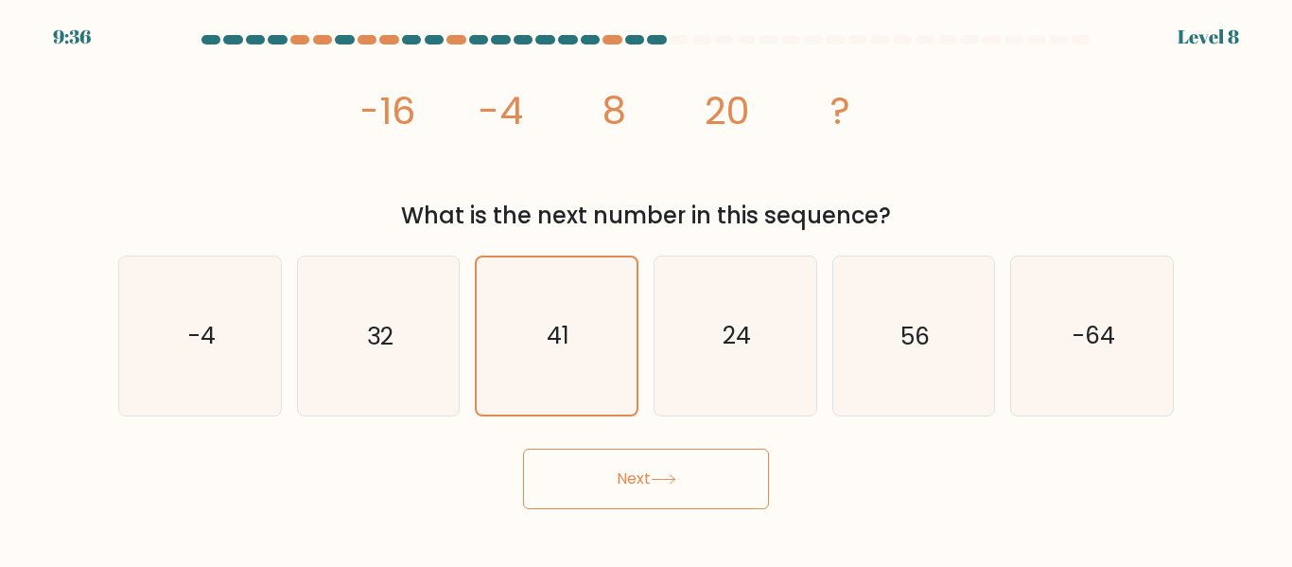
click at [644, 487] on button "Next" at bounding box center [646, 478] width 246 height 61
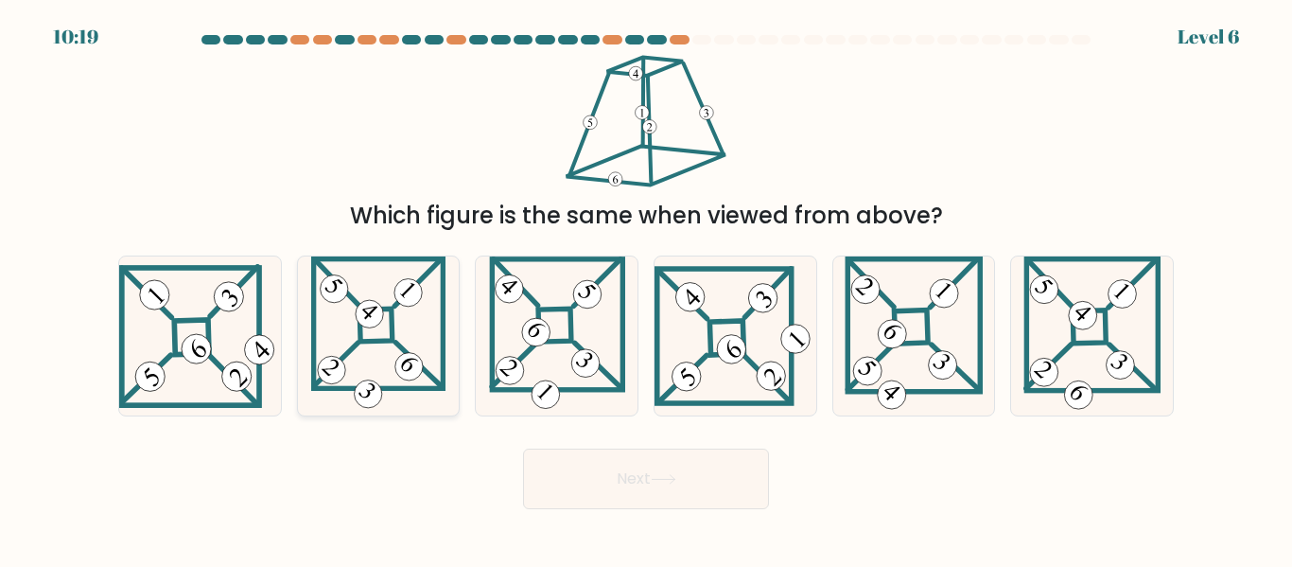
click at [396, 293] on 856 at bounding box center [409, 293] width 40 height 40
click at [646, 288] on input "b." at bounding box center [646, 286] width 1 height 5
radio input "true"
click at [631, 483] on button "Next" at bounding box center [646, 478] width 246 height 61
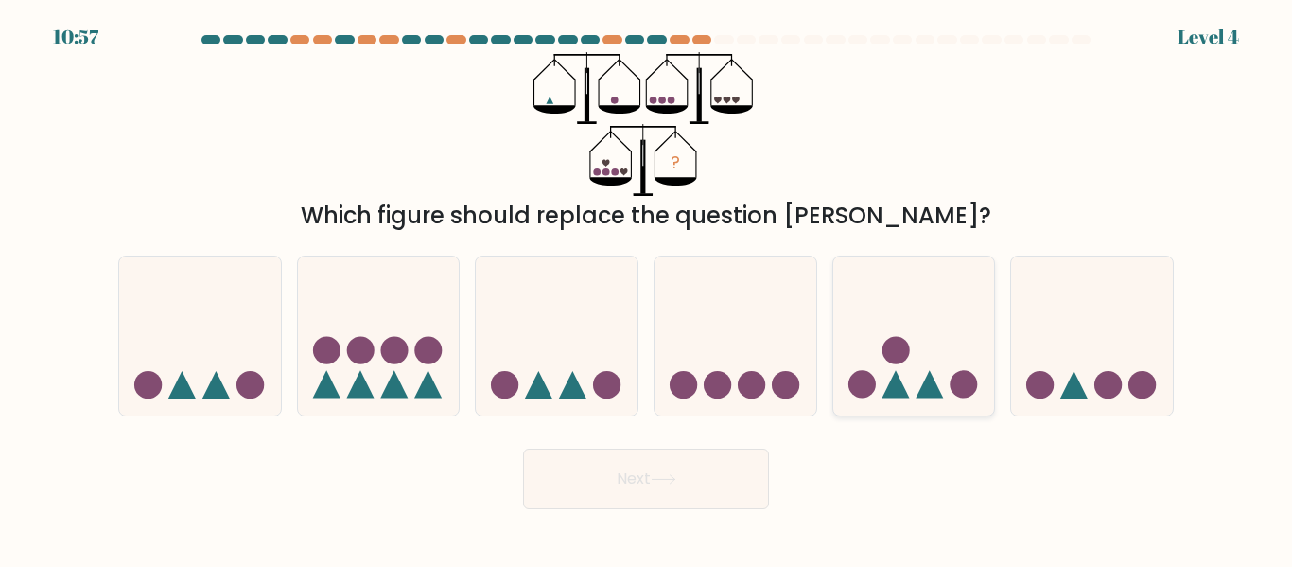
click at [904, 327] on icon at bounding box center [914, 335] width 162 height 133
click at [647, 288] on input "e." at bounding box center [646, 286] width 1 height 5
radio input "true"
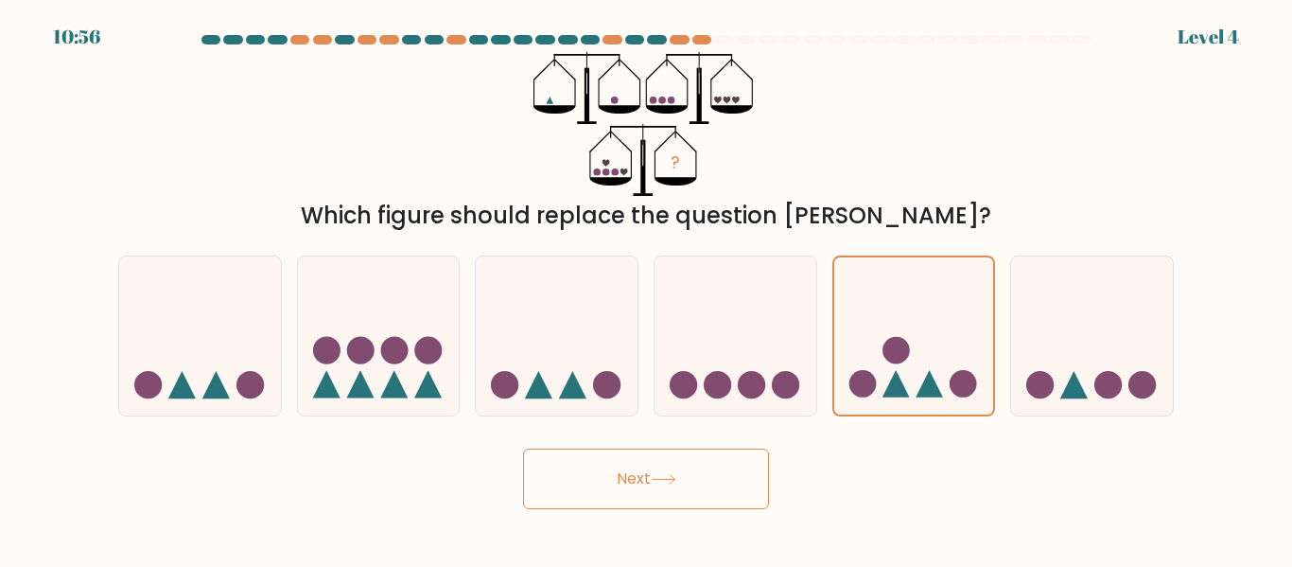
click at [690, 503] on button "Next" at bounding box center [646, 478] width 246 height 61
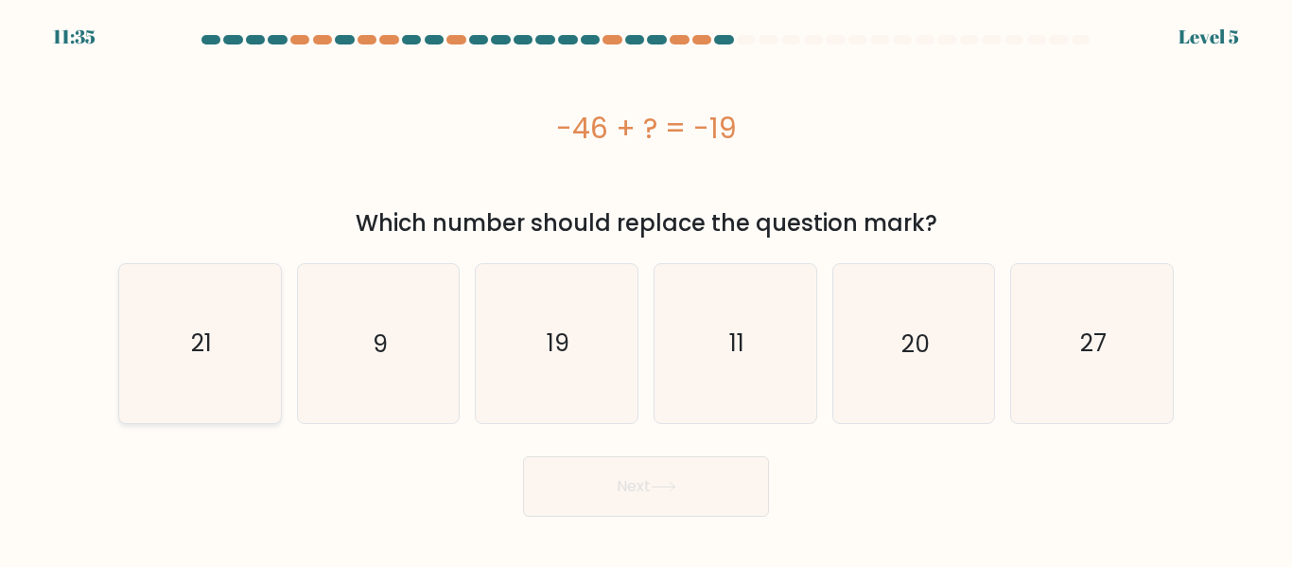
click at [245, 338] on icon "21" at bounding box center [200, 343] width 158 height 158
click at [646, 288] on input "a. 21" at bounding box center [646, 286] width 1 height 5
radio input "true"
click at [578, 484] on button "Next" at bounding box center [646, 486] width 246 height 61
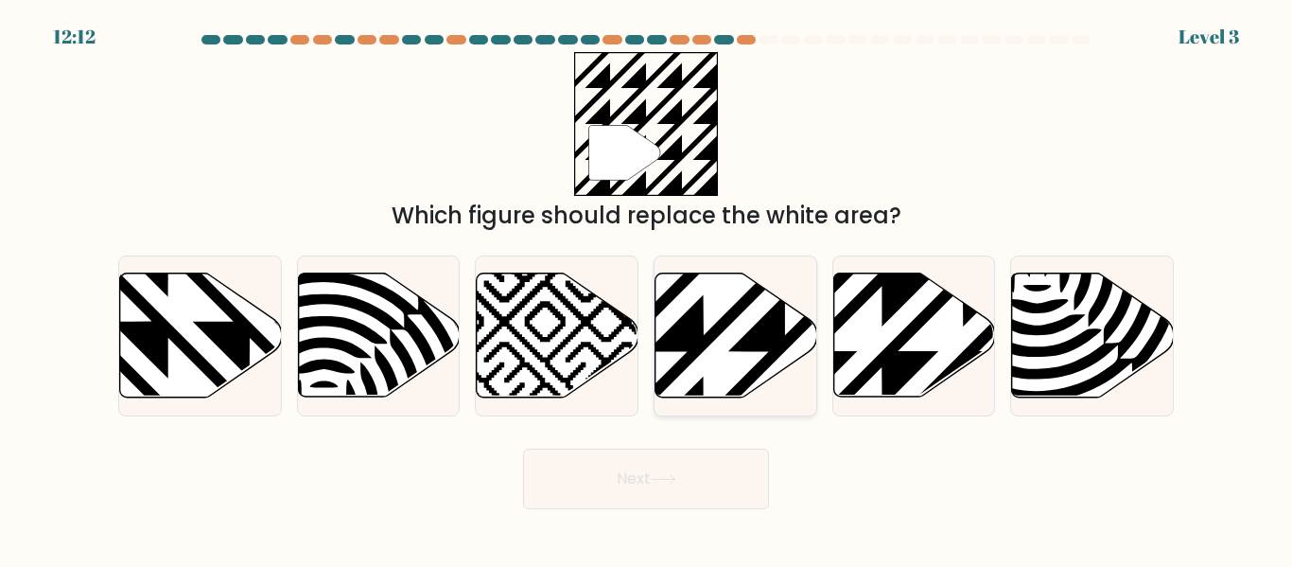
click at [760, 332] on icon at bounding box center [784, 270] width 325 height 325
click at [647, 288] on input "d." at bounding box center [646, 286] width 1 height 5
radio input "true"
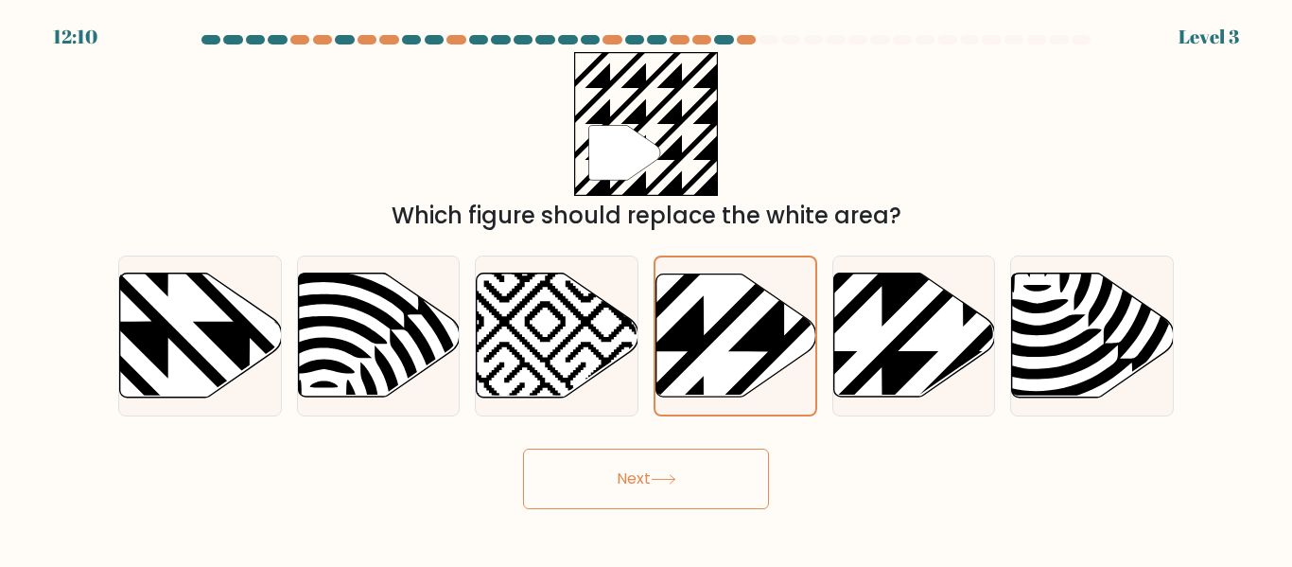
click at [728, 485] on button "Next" at bounding box center [646, 478] width 246 height 61
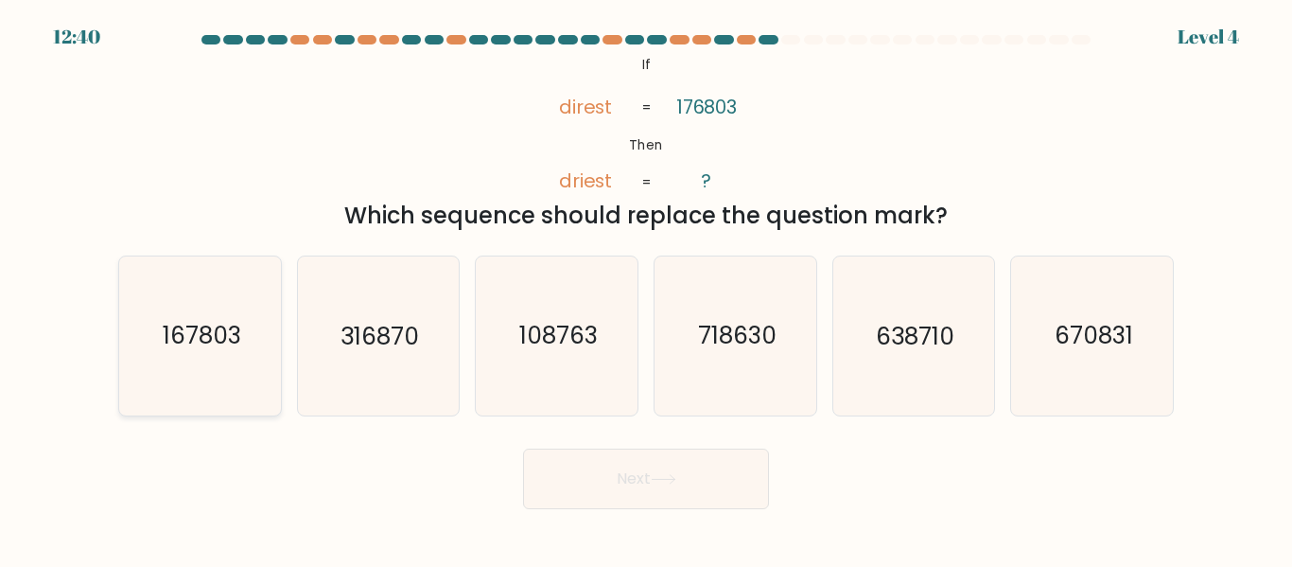
click at [243, 304] on icon "167803" at bounding box center [200, 335] width 158 height 158
click at [646, 288] on input "a. 167803" at bounding box center [646, 286] width 1 height 5
radio input "true"
click at [639, 476] on button "Next" at bounding box center [646, 478] width 246 height 61
